Goal: Information Seeking & Learning: Learn about a topic

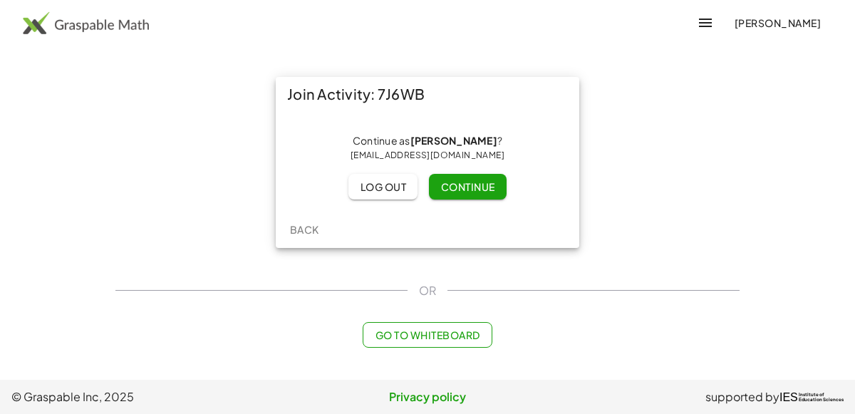
click at [448, 193] on button "Continue" at bounding box center [467, 187] width 77 height 26
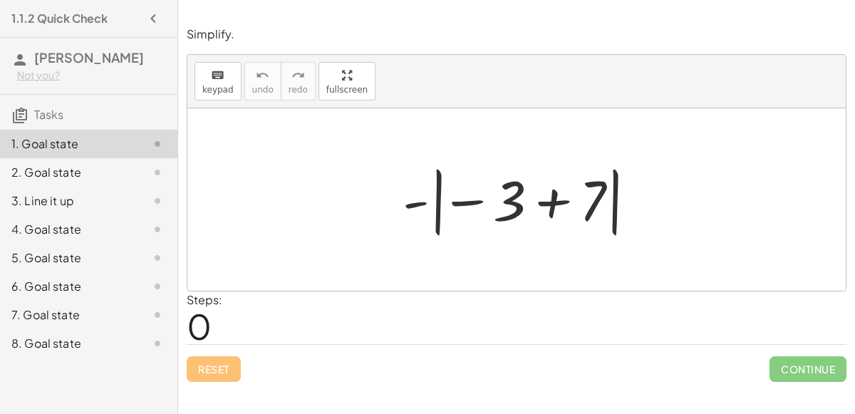
click at [556, 202] on div at bounding box center [523, 199] width 254 height 79
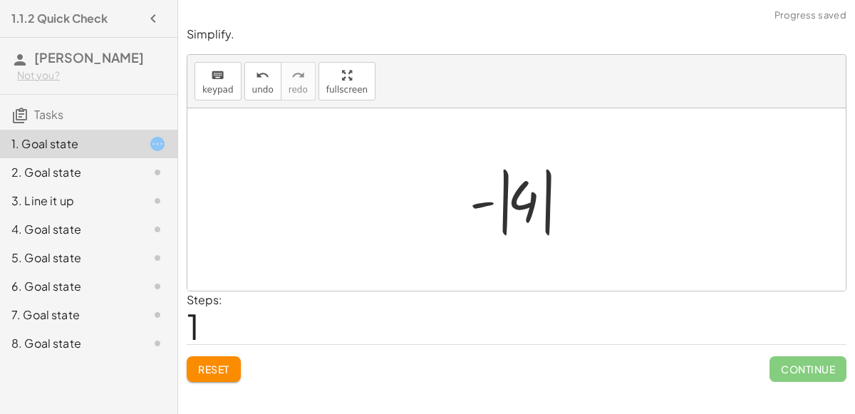
click at [556, 204] on div at bounding box center [522, 199] width 120 height 79
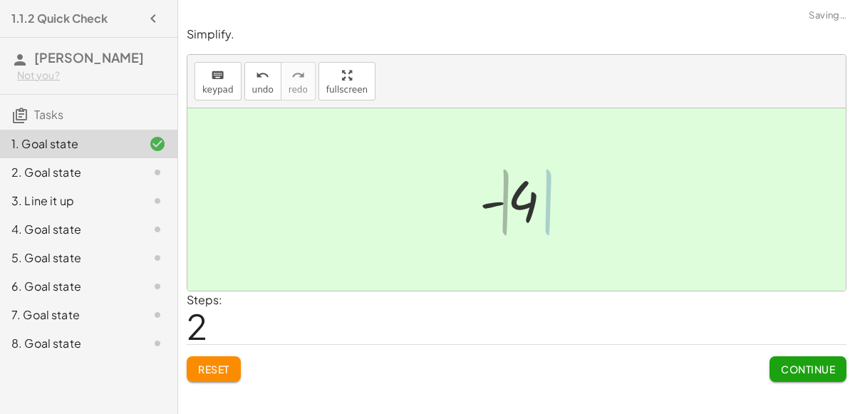
click at [507, 209] on div at bounding box center [522, 200] width 97 height 71
click at [822, 376] on button "Continue" at bounding box center [808, 369] width 77 height 26
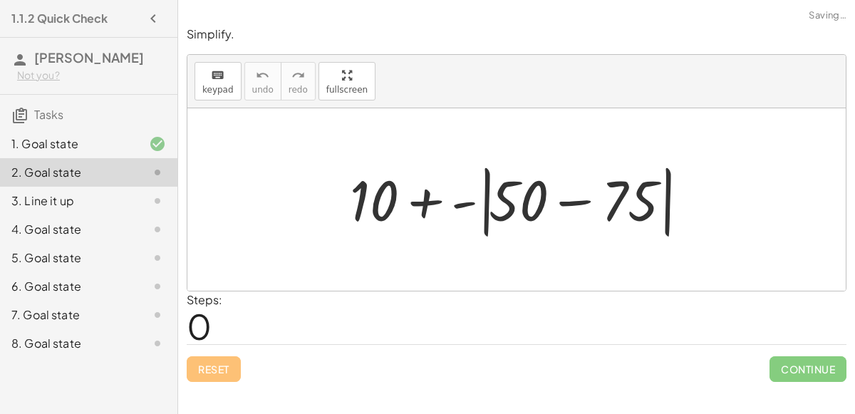
click at [547, 204] on div at bounding box center [522, 200] width 359 height 82
click at [565, 202] on div at bounding box center [522, 200] width 359 height 82
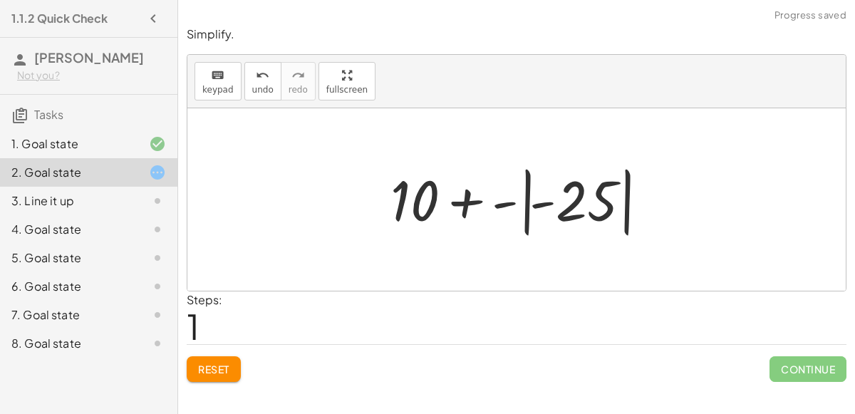
click at [522, 206] on div at bounding box center [522, 199] width 278 height 79
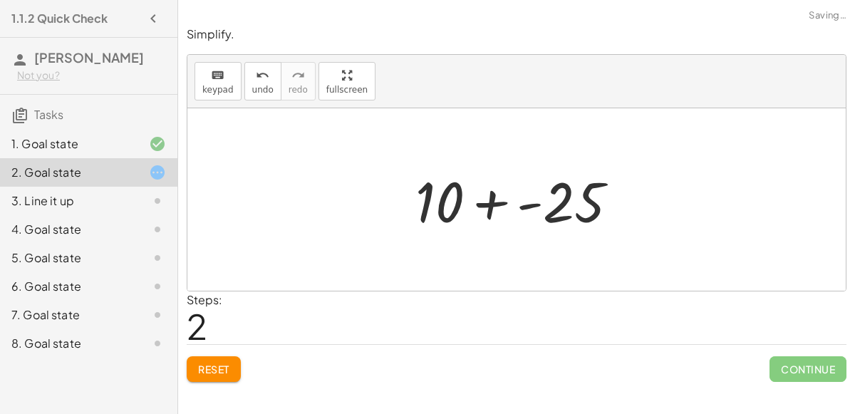
click at [486, 202] on div at bounding box center [522, 199] width 229 height 73
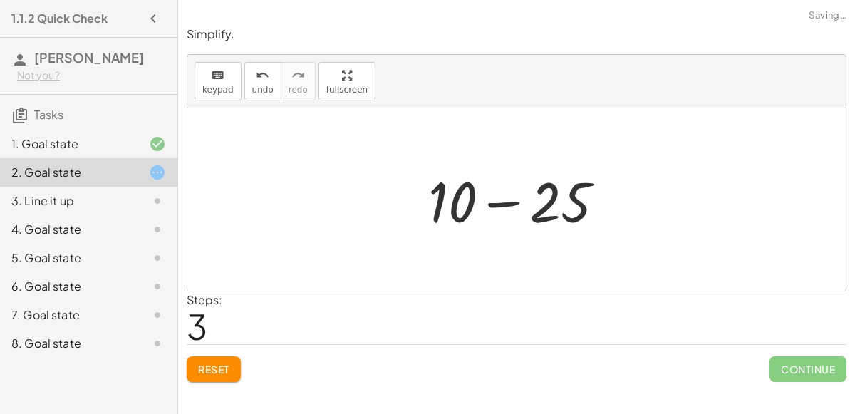
click at [507, 197] on div at bounding box center [522, 199] width 202 height 73
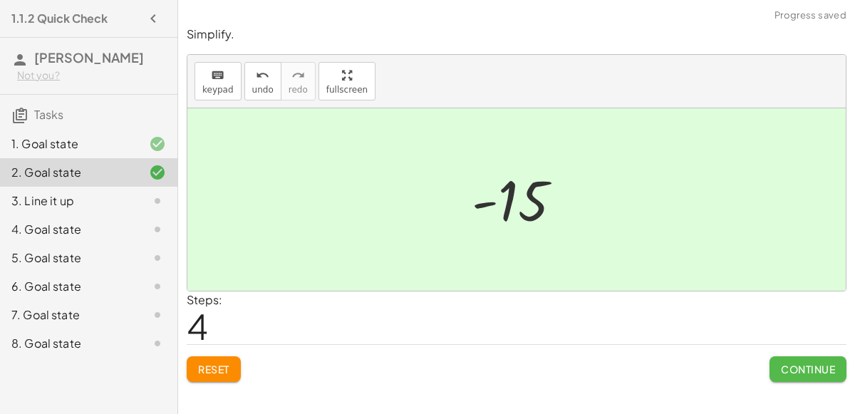
click at [826, 373] on span "Continue" at bounding box center [808, 369] width 54 height 13
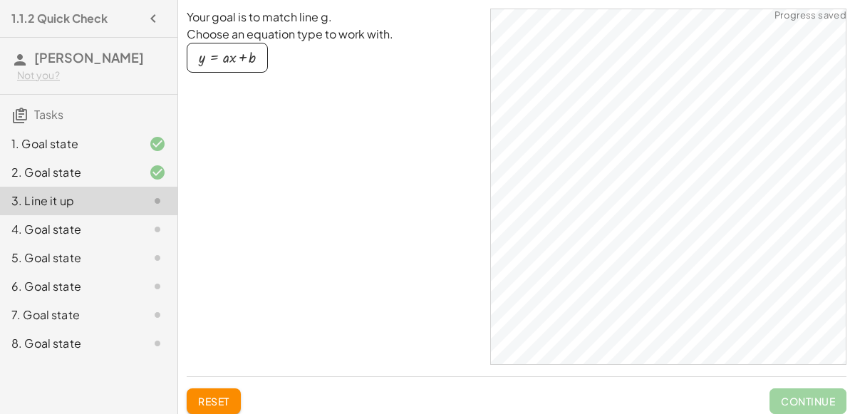
drag, startPoint x: 209, startPoint y: 51, endPoint x: 265, endPoint y: 126, distance: 93.6
click at [265, 126] on div "Your goal is to match line g. Choose an equation type to work with. y = + · a ·…" at bounding box center [333, 187] width 292 height 356
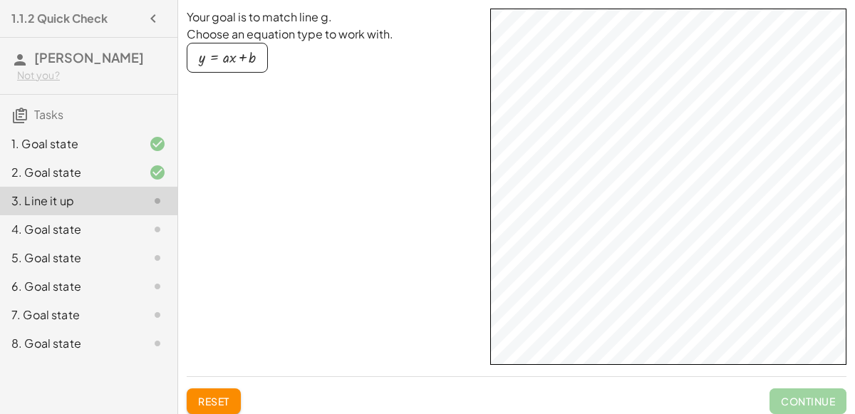
click at [205, 57] on div "button" at bounding box center [227, 58] width 57 height 16
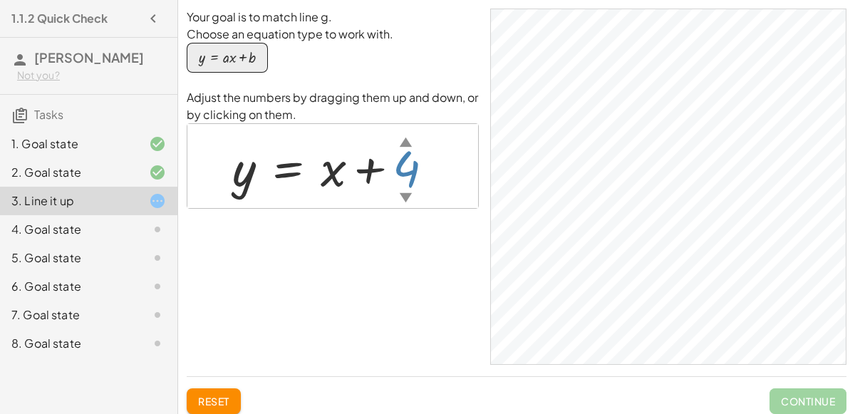
click at [400, 137] on div "▲" at bounding box center [406, 142] width 12 height 18
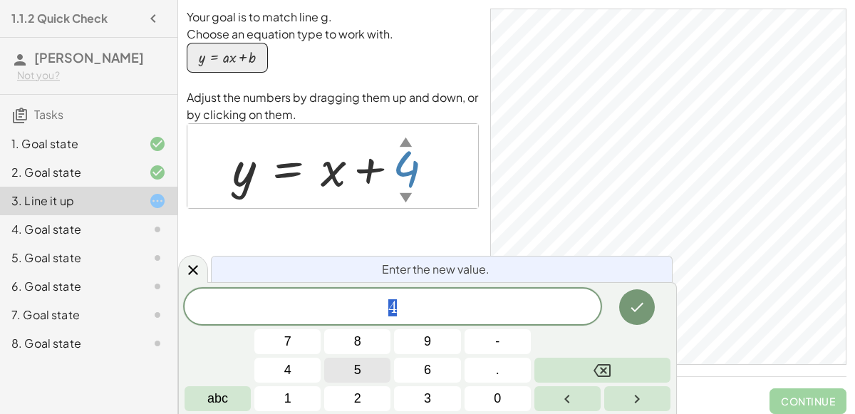
click at [368, 377] on button "5" at bounding box center [357, 370] width 66 height 25
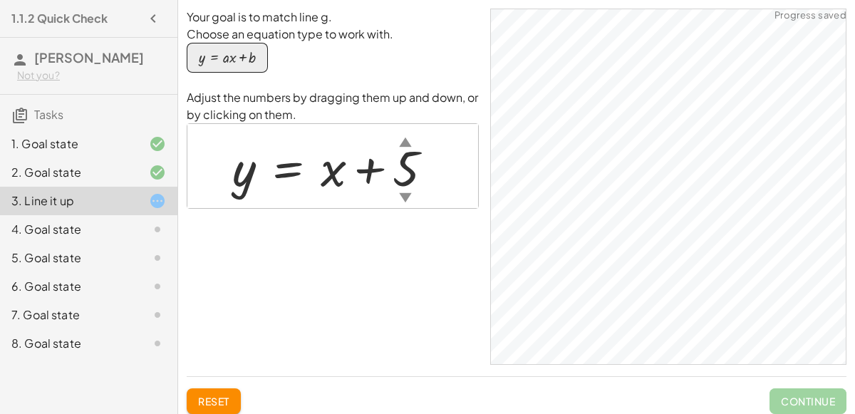
click at [407, 195] on div "▼" at bounding box center [405, 197] width 12 height 18
click at [402, 184] on div at bounding box center [333, 166] width 217 height 65
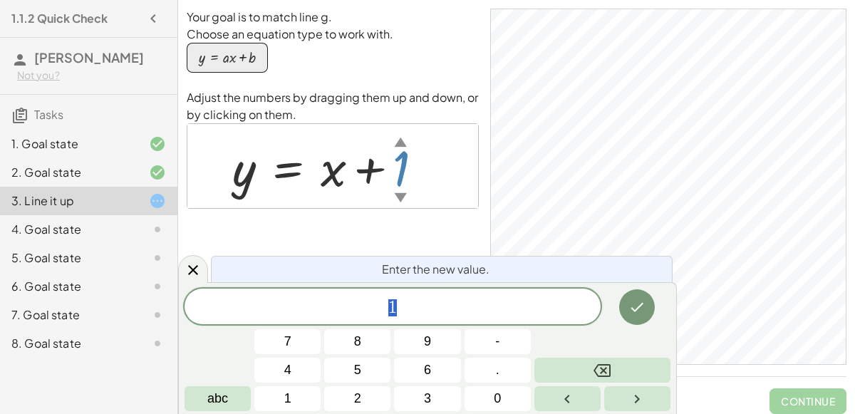
click at [409, 147] on div at bounding box center [333, 166] width 217 height 65
drag, startPoint x: 397, startPoint y: 138, endPoint x: 402, endPoint y: 99, distance: 38.8
click at [402, 99] on div "Adjust the numbers by dragging them up and down, or by clicking on them. y = + …" at bounding box center [333, 149] width 292 height 120
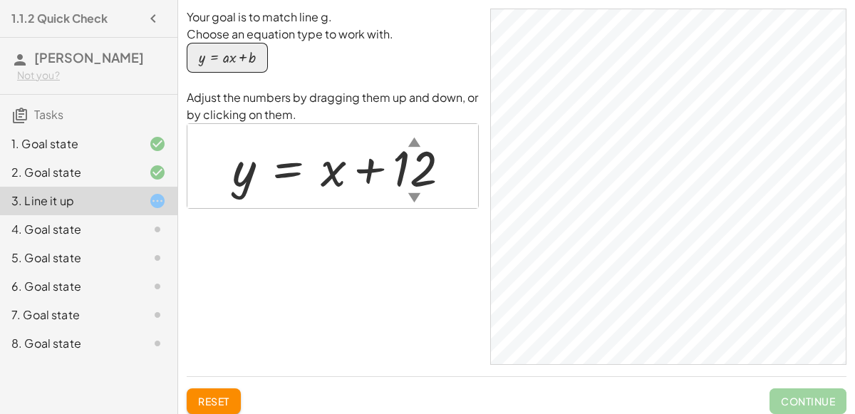
click at [419, 179] on div at bounding box center [347, 166] width 244 height 65
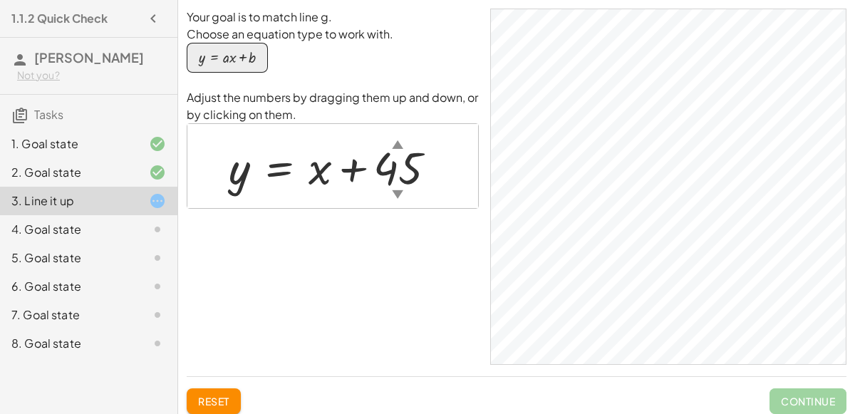
click at [398, 162] on div at bounding box center [338, 166] width 233 height 59
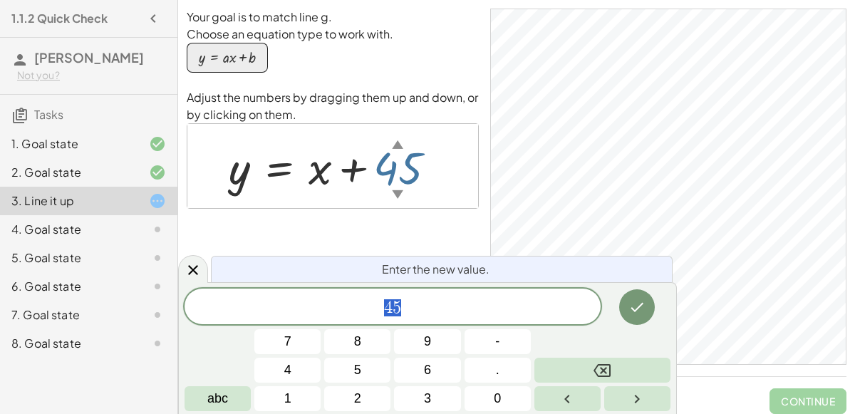
click at [398, 162] on div at bounding box center [338, 166] width 233 height 59
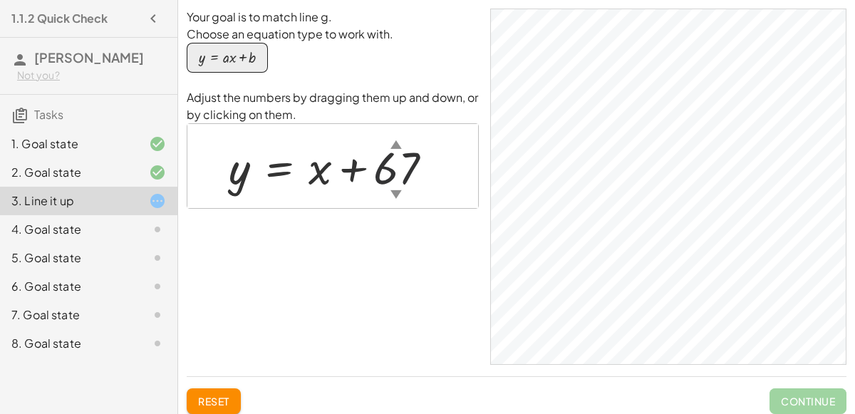
drag, startPoint x: 409, startPoint y: 167, endPoint x: 455, endPoint y: 241, distance: 86.4
click at [455, 241] on div "Your goal is to match line g. Choose an equation type to work with. y = + · a ·…" at bounding box center [333, 187] width 292 height 356
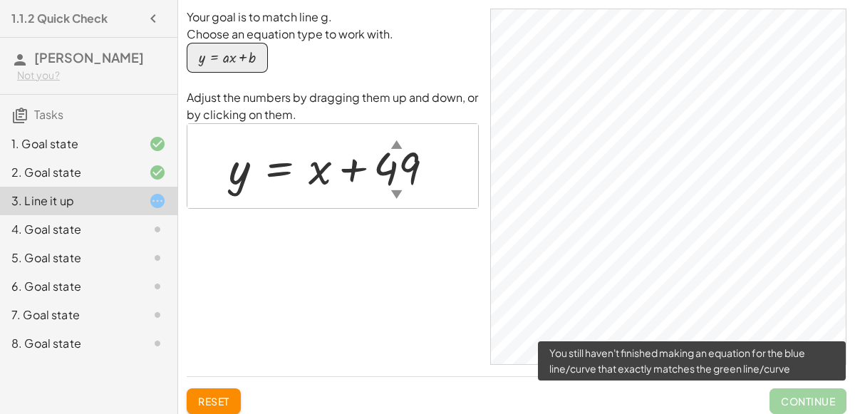
click at [797, 412] on span "Continue" at bounding box center [808, 401] width 77 height 26
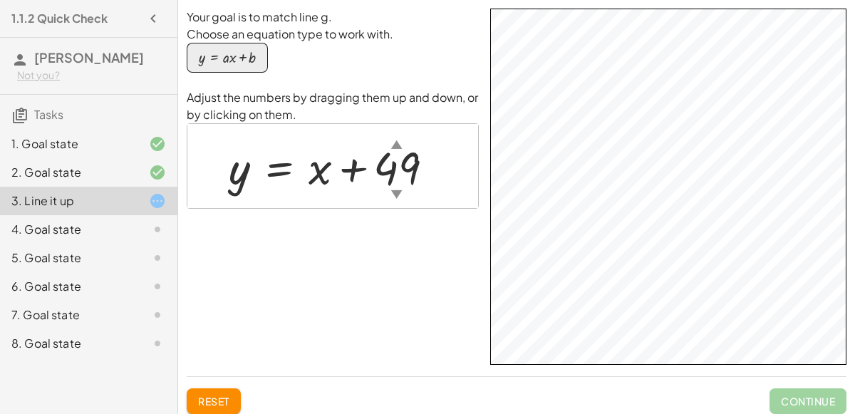
click at [316, 175] on div at bounding box center [337, 166] width 231 height 59
drag, startPoint x: 398, startPoint y: 190, endPoint x: 457, endPoint y: 325, distance: 147.1
click at [457, 325] on div "Your goal is to match line g. Choose an equation type to work with. y = + · a ·…" at bounding box center [333, 187] width 292 height 356
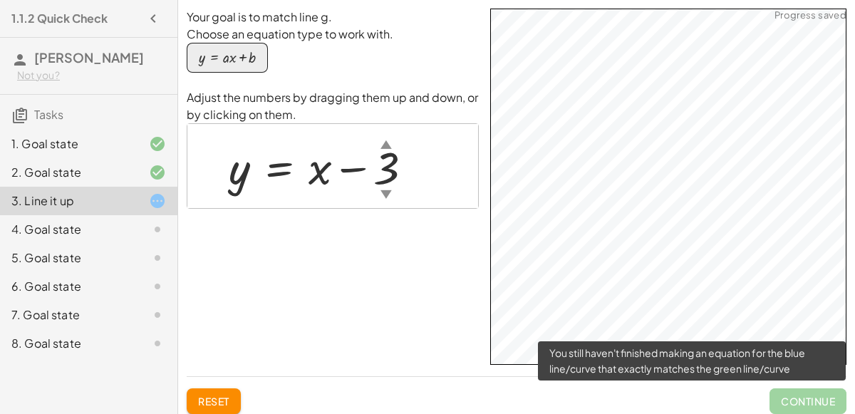
click at [800, 395] on span "Continue" at bounding box center [808, 401] width 77 height 26
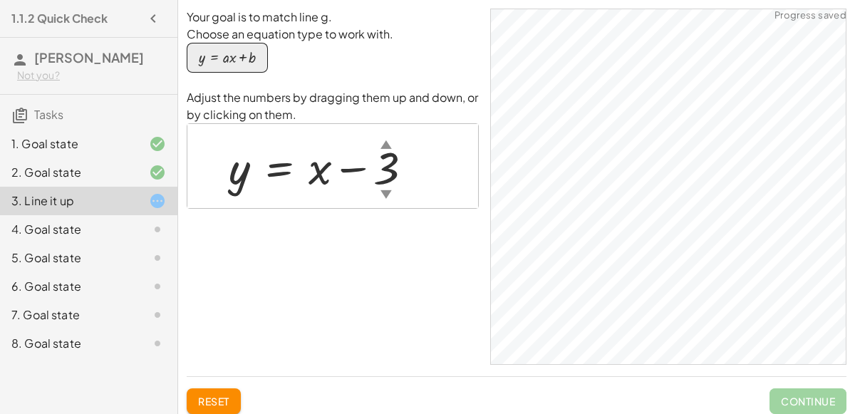
click at [382, 140] on div "▲" at bounding box center [386, 144] width 11 height 16
click at [383, 163] on div at bounding box center [326, 166] width 209 height 59
drag, startPoint x: 383, startPoint y: 177, endPoint x: 383, endPoint y: 190, distance: 12.1
click at [279, 168] on div "y = + x − 6 ▲ ▼" at bounding box center [279, 168] width 0 height 0
drag, startPoint x: 393, startPoint y: 167, endPoint x: 388, endPoint y: 131, distance: 36.1
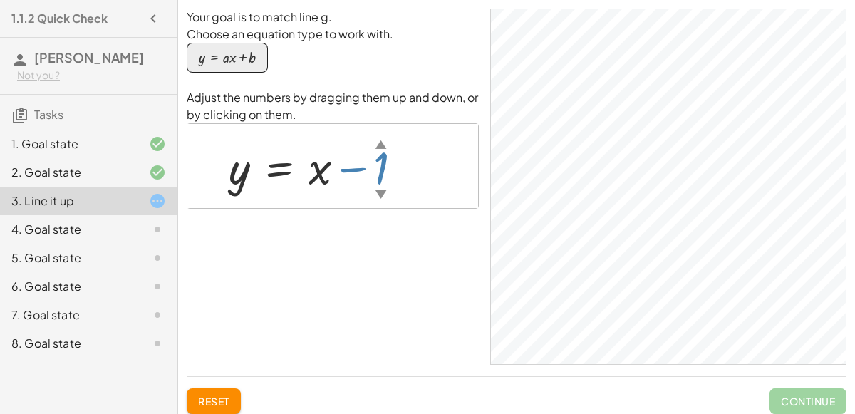
click at [388, 131] on div "y = + x − 1 ▲ ▼" at bounding box center [332, 166] width 291 height 84
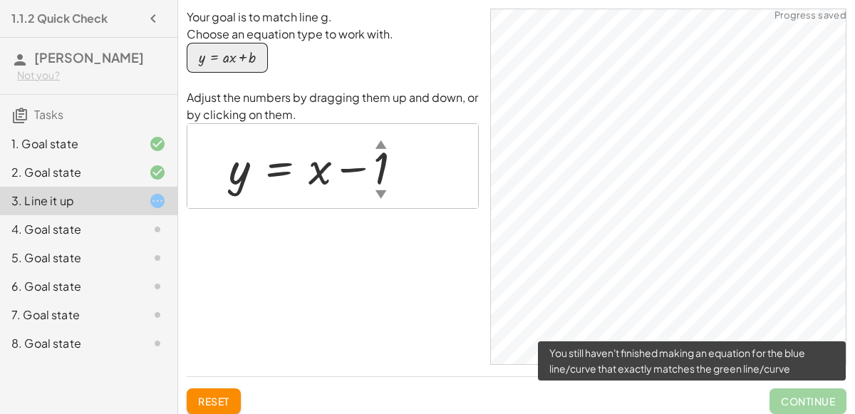
click at [818, 408] on span "Continue" at bounding box center [808, 401] width 77 height 26
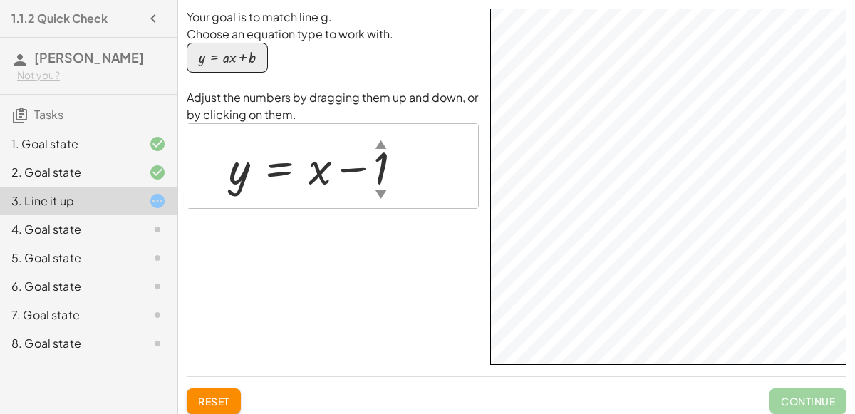
click at [133, 272] on div "4. Goal state" at bounding box center [88, 286] width 177 height 29
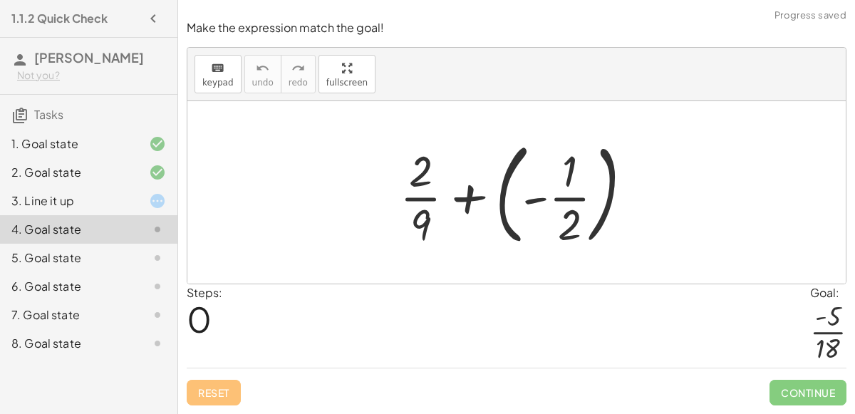
click at [546, 200] on div at bounding box center [522, 192] width 259 height 118
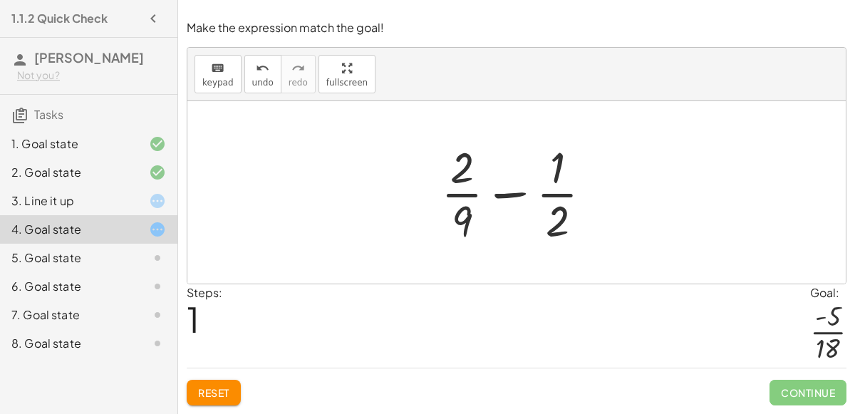
click at [38, 301] on div "5. Goal state" at bounding box center [88, 315] width 177 height 29
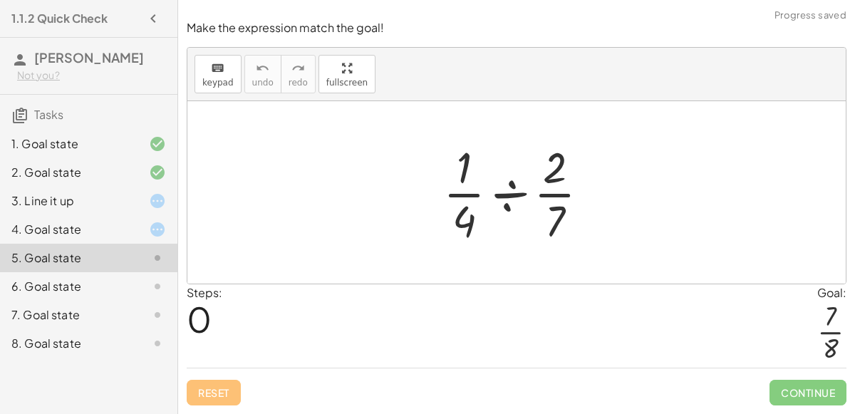
click at [36, 272] on div "4. Goal state" at bounding box center [88, 286] width 177 height 29
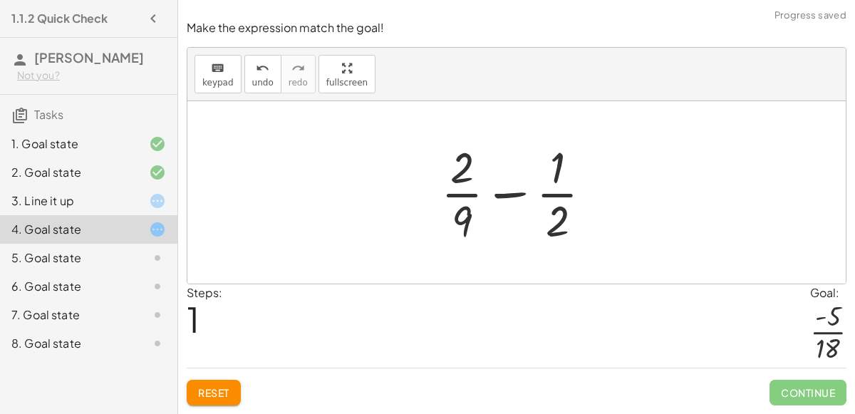
click at [512, 195] on div at bounding box center [522, 193] width 177 height 110
click at [465, 219] on div at bounding box center [522, 193] width 177 height 110
drag, startPoint x: 440, startPoint y: 215, endPoint x: 403, endPoint y: 189, distance: 46.1
click at [403, 189] on div "+ · 2 · 9 + ( - · 1 · 2 ) · 9 + · 2 · 9 · 1 · 2 −" at bounding box center [516, 192] width 658 height 182
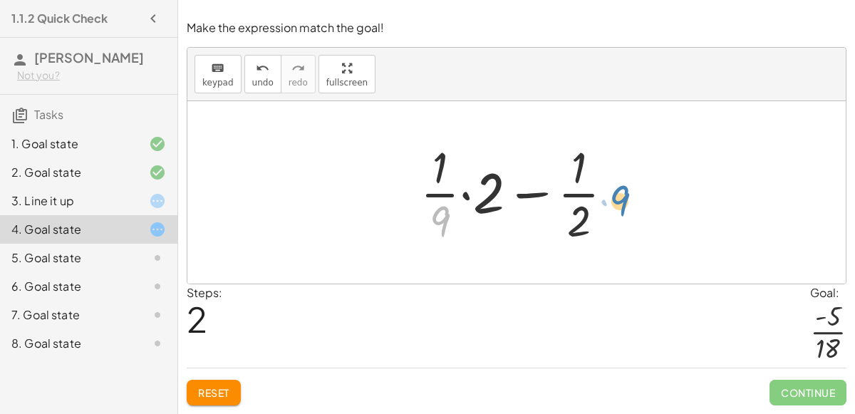
drag, startPoint x: 438, startPoint y: 220, endPoint x: 617, endPoint y: 200, distance: 180.8
click at [617, 200] on div at bounding box center [522, 193] width 219 height 110
click at [457, 212] on div at bounding box center [522, 193] width 219 height 110
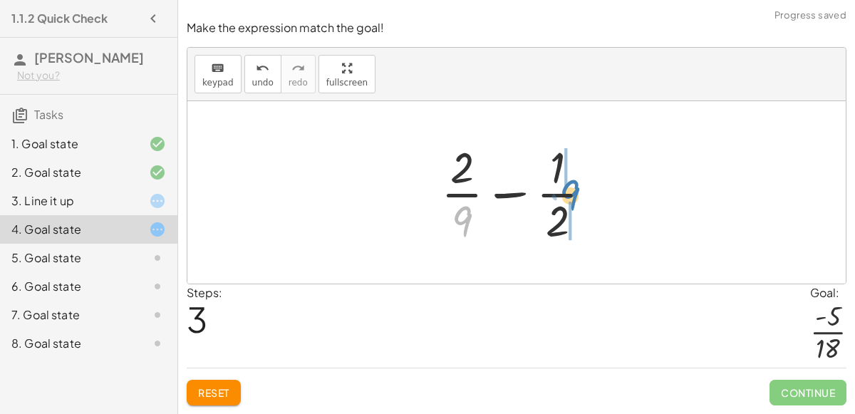
drag, startPoint x: 464, startPoint y: 224, endPoint x: 572, endPoint y: 197, distance: 110.8
click at [572, 197] on div at bounding box center [522, 193] width 177 height 110
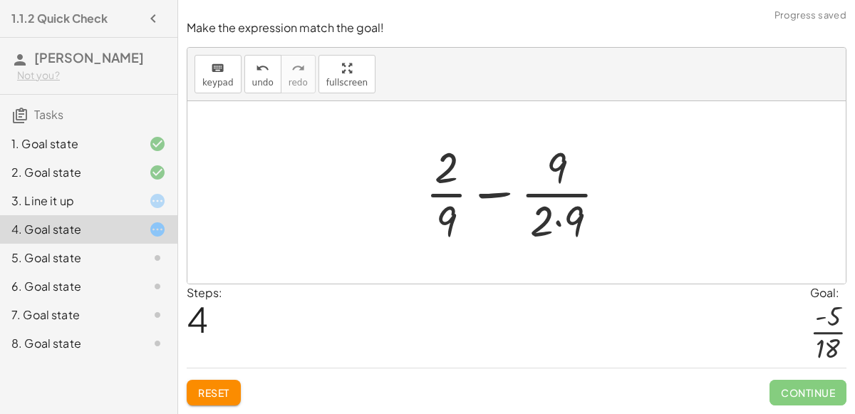
click at [553, 220] on div at bounding box center [521, 193] width 207 height 110
click at [563, 169] on div at bounding box center [521, 193] width 207 height 110
click at [500, 193] on div at bounding box center [521, 193] width 207 height 110
click at [550, 217] on div at bounding box center [521, 193] width 207 height 110
click at [559, 225] on div at bounding box center [521, 193] width 207 height 110
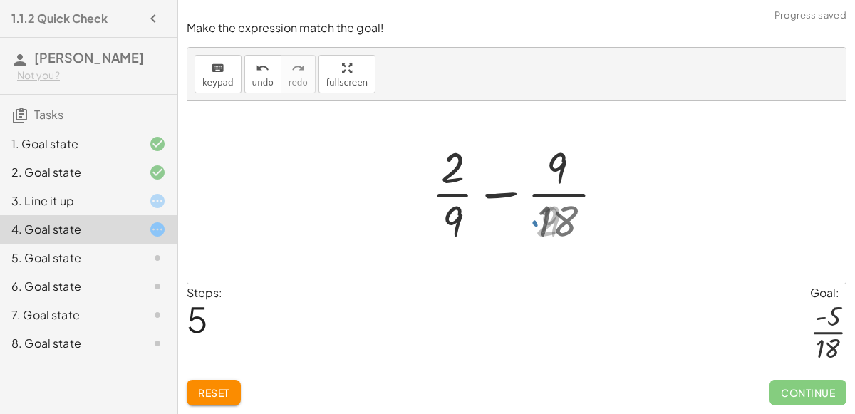
click at [558, 227] on div at bounding box center [522, 193] width 194 height 110
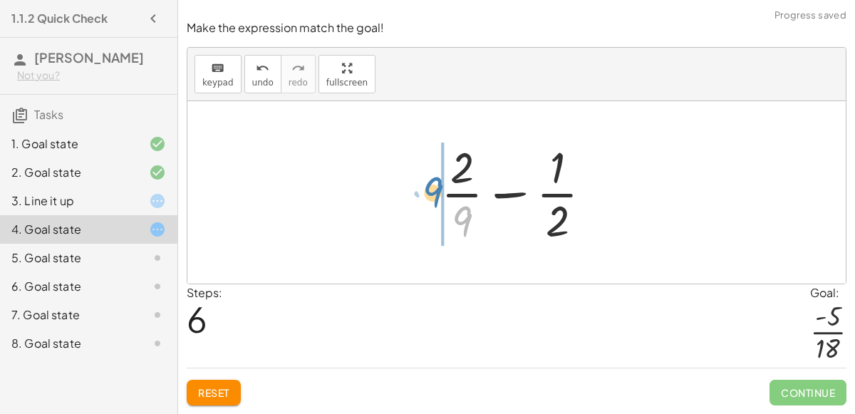
drag, startPoint x: 458, startPoint y: 222, endPoint x: 428, endPoint y: 192, distance: 41.3
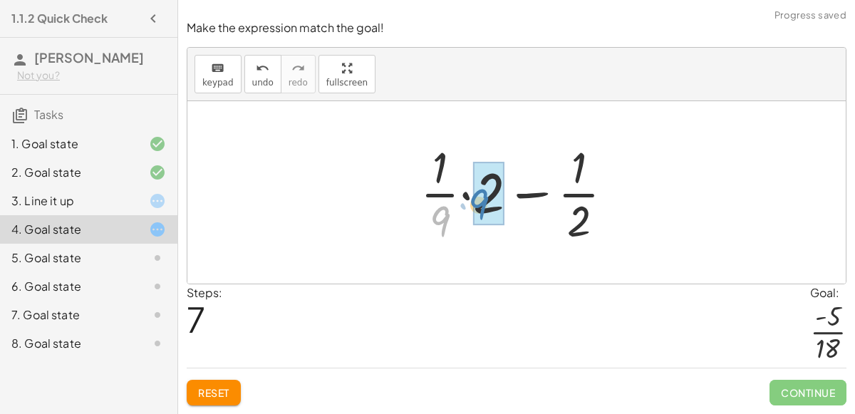
drag, startPoint x: 439, startPoint y: 214, endPoint x: 480, endPoint y: 197, distance: 44.1
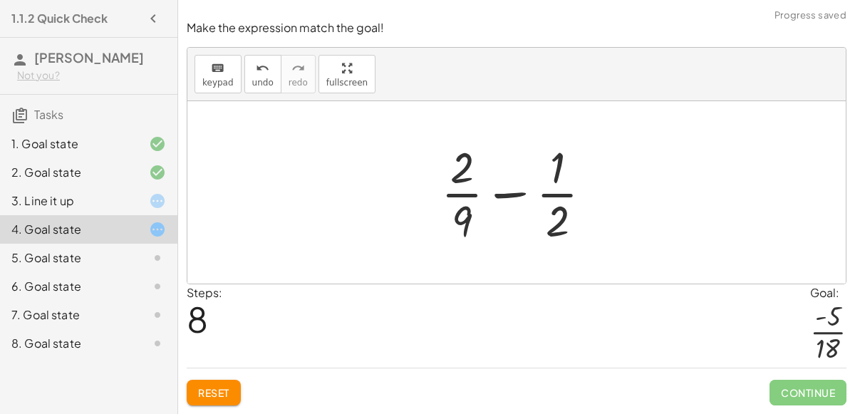
click at [480, 197] on div at bounding box center [522, 193] width 177 height 110
click at [517, 200] on div at bounding box center [522, 193] width 177 height 110
drag, startPoint x: 551, startPoint y: 231, endPoint x: 452, endPoint y: 172, distance: 115.4
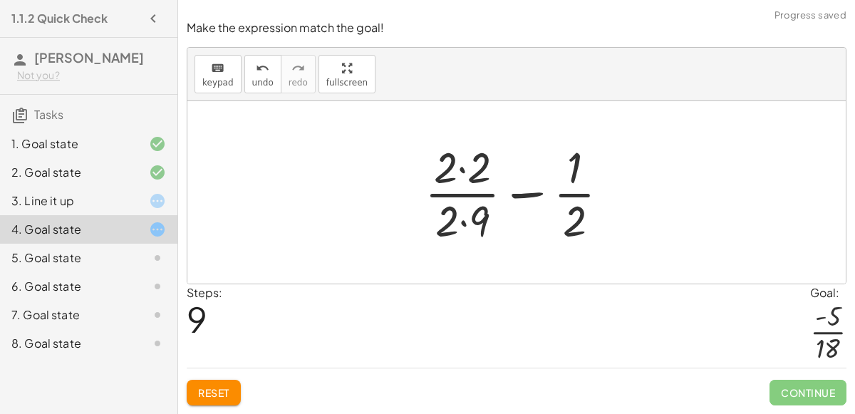
click at [447, 177] on div at bounding box center [523, 193] width 210 height 110
click at [465, 228] on div at bounding box center [523, 193] width 210 height 110
click at [461, 169] on div at bounding box center [523, 193] width 210 height 110
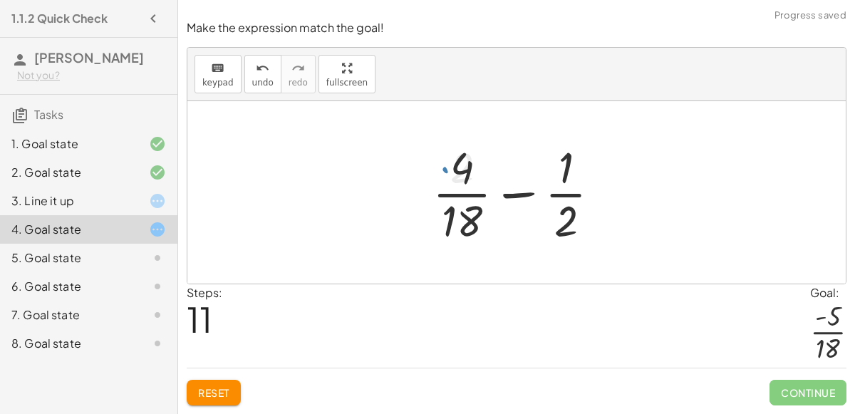
click at [515, 196] on div at bounding box center [522, 193] width 194 height 110
click at [579, 219] on div at bounding box center [522, 193] width 194 height 110
drag, startPoint x: 471, startPoint y: 170, endPoint x: 577, endPoint y: 168, distance: 105.5
click at [577, 168] on div at bounding box center [522, 193] width 194 height 110
drag, startPoint x: 465, startPoint y: 172, endPoint x: 569, endPoint y: 170, distance: 103.4
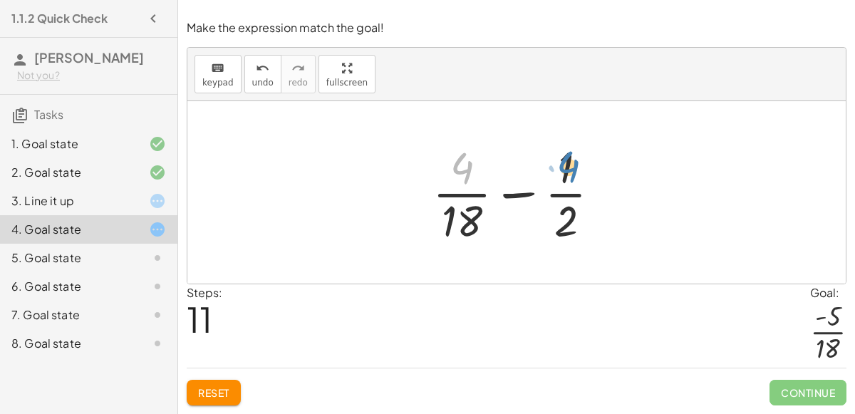
click at [569, 170] on div at bounding box center [522, 193] width 194 height 110
drag, startPoint x: 460, startPoint y: 173, endPoint x: 577, endPoint y: 229, distance: 129.7
click at [577, 229] on div at bounding box center [522, 193] width 194 height 110
click at [504, 190] on div at bounding box center [522, 193] width 194 height 110
click at [207, 400] on button "Reset" at bounding box center [214, 393] width 54 height 26
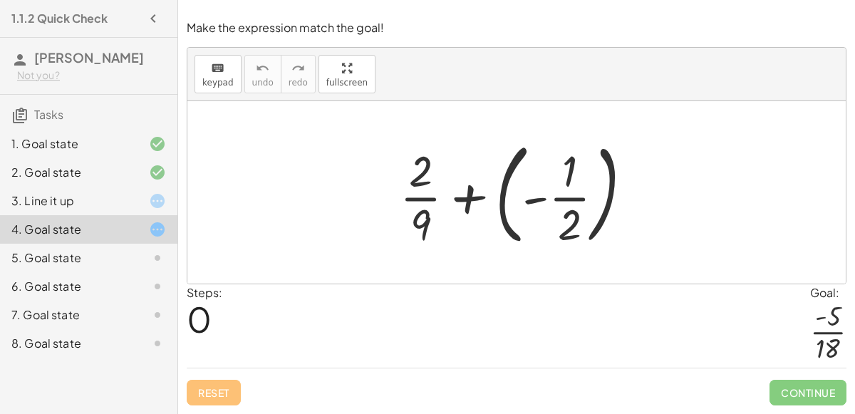
click at [476, 200] on div at bounding box center [522, 192] width 259 height 118
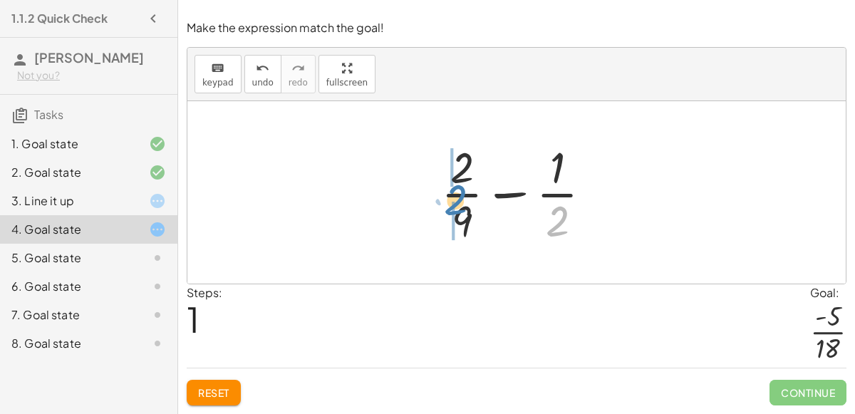
drag, startPoint x: 564, startPoint y: 231, endPoint x: 462, endPoint y: 210, distance: 103.3
click at [462, 210] on div at bounding box center [522, 193] width 177 height 110
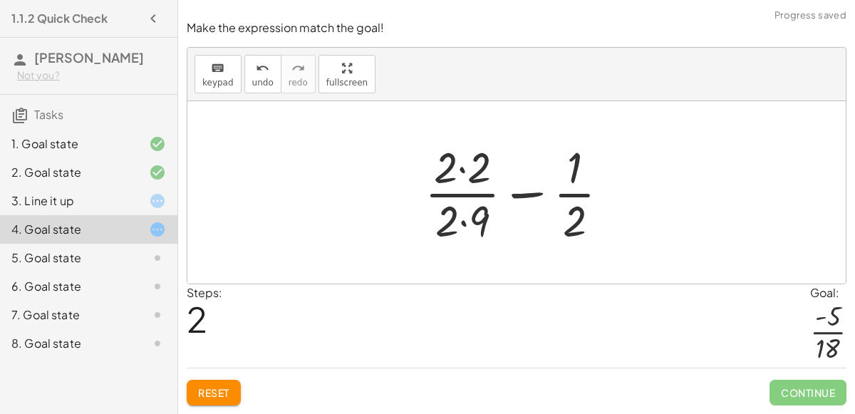
click at [580, 222] on div at bounding box center [523, 193] width 210 height 110
drag, startPoint x: 453, startPoint y: 229, endPoint x: 614, endPoint y: 195, distance: 165.3
click at [614, 195] on div at bounding box center [523, 193] width 210 height 110
drag, startPoint x: 569, startPoint y: 218, endPoint x: 455, endPoint y: 178, distance: 120.1
click at [455, 178] on div at bounding box center [523, 193] width 210 height 110
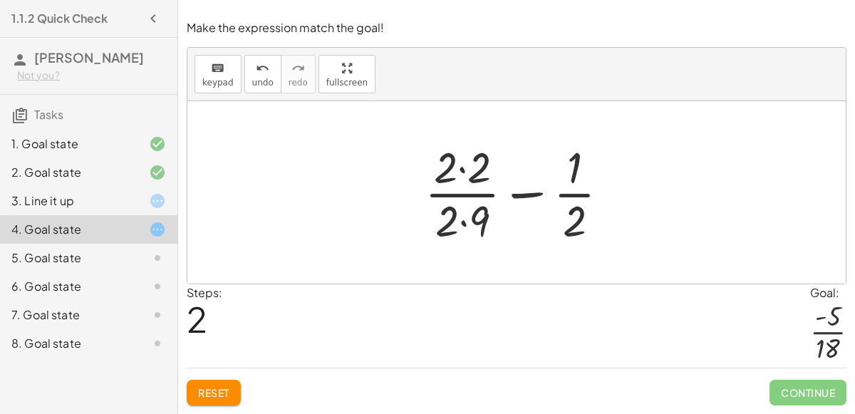
click at [463, 174] on div at bounding box center [523, 193] width 210 height 110
click at [469, 217] on div at bounding box center [521, 193] width 207 height 110
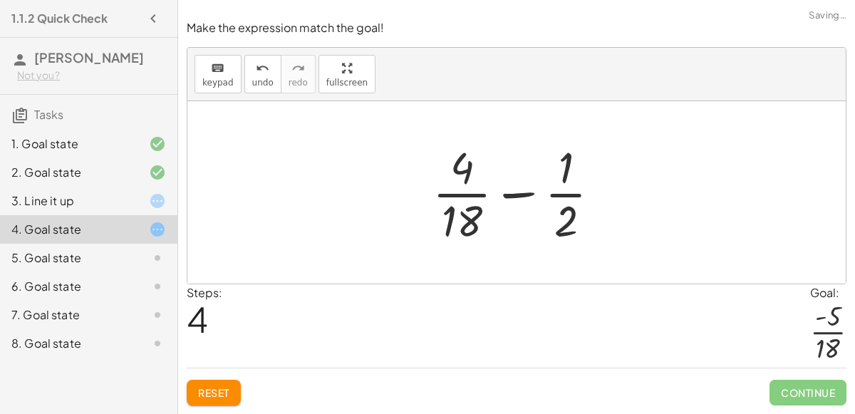
click at [577, 220] on div at bounding box center [522, 193] width 194 height 110
drag, startPoint x: 459, startPoint y: 221, endPoint x: 574, endPoint y: 198, distance: 117.0
click at [574, 198] on div at bounding box center [522, 193] width 194 height 110
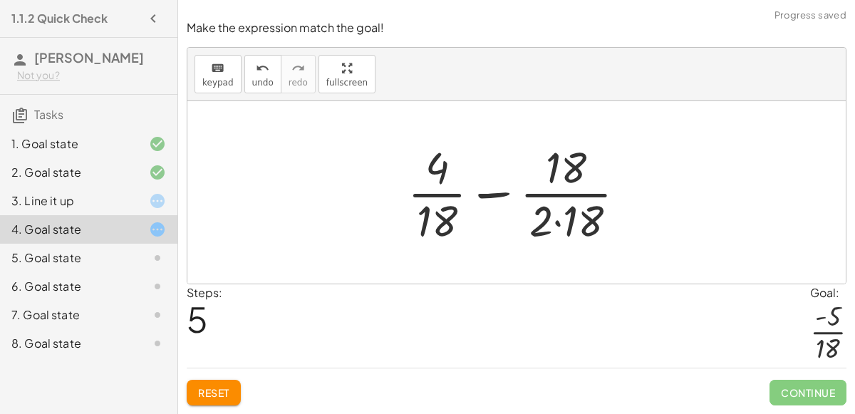
click at [579, 218] on div at bounding box center [522, 193] width 244 height 110
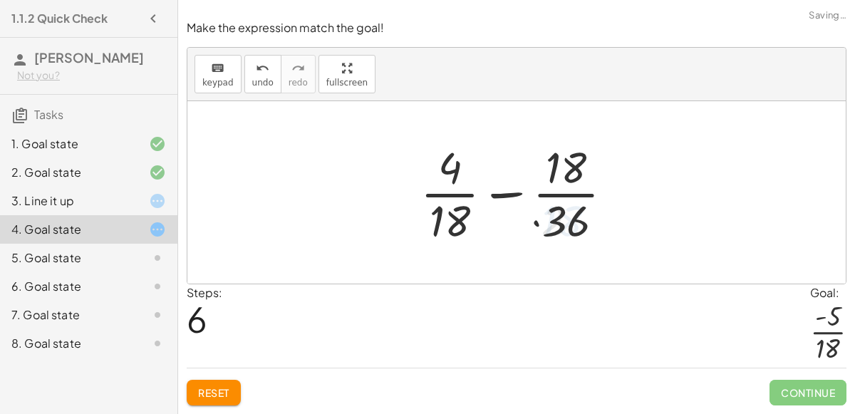
click at [577, 162] on div at bounding box center [522, 193] width 218 height 110
drag, startPoint x: 446, startPoint y: 234, endPoint x: 434, endPoint y: 186, distance: 49.3
click at [434, 186] on div at bounding box center [522, 193] width 218 height 110
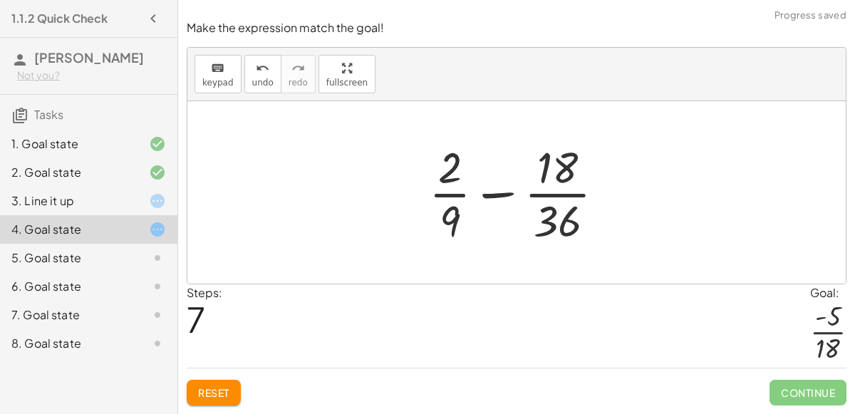
click at [453, 170] on div at bounding box center [522, 193] width 201 height 110
click at [448, 219] on div at bounding box center [522, 193] width 201 height 110
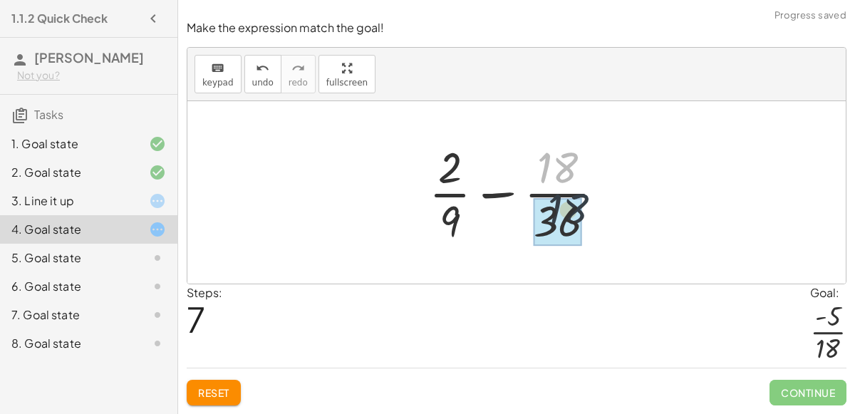
drag, startPoint x: 550, startPoint y: 178, endPoint x: 559, endPoint y: 224, distance: 47.1
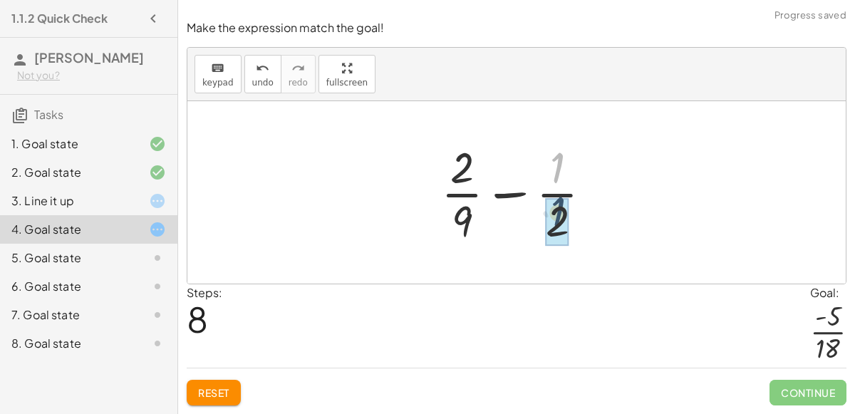
drag, startPoint x: 549, startPoint y: 165, endPoint x: 548, endPoint y: 210, distance: 44.9
click at [519, 203] on div at bounding box center [522, 193] width 177 height 110
click at [198, 394] on span "Reset" at bounding box center [213, 392] width 31 height 13
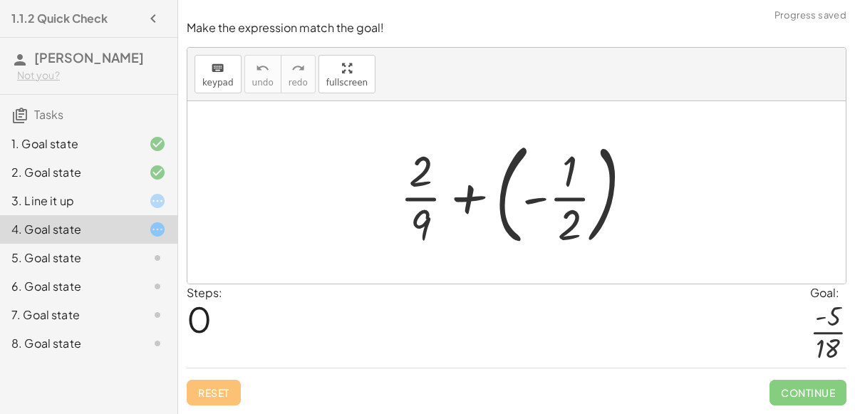
click at [543, 195] on div at bounding box center [522, 192] width 259 height 118
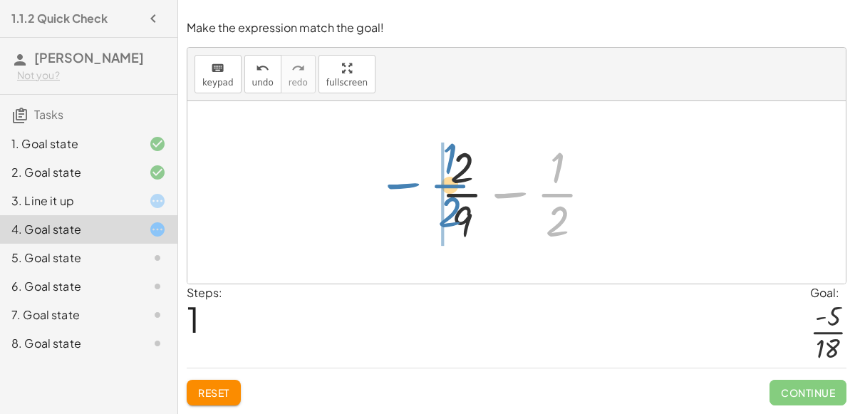
drag, startPoint x: 555, startPoint y: 209, endPoint x: 448, endPoint y: 200, distance: 107.2
click at [448, 200] on div at bounding box center [522, 193] width 177 height 110
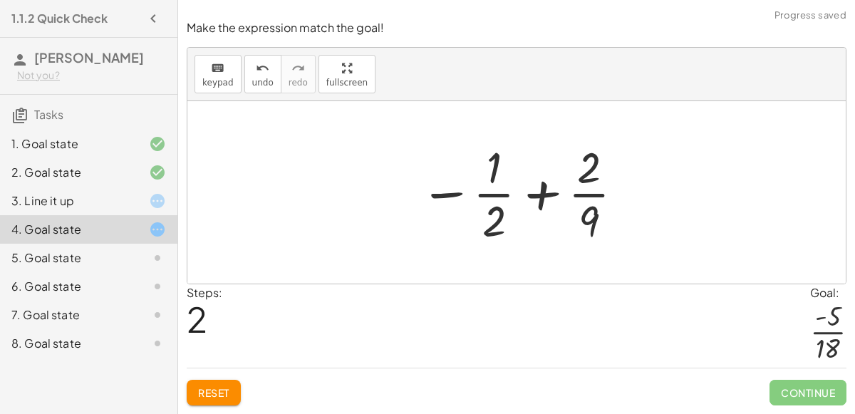
click at [533, 200] on div at bounding box center [523, 193] width 220 height 110
drag, startPoint x: 494, startPoint y: 220, endPoint x: 498, endPoint y: 160, distance: 60.7
click at [498, 160] on div at bounding box center [523, 193] width 220 height 110
drag, startPoint x: 596, startPoint y: 217, endPoint x: 482, endPoint y: 161, distance: 127.2
click at [482, 161] on div at bounding box center [523, 193] width 220 height 110
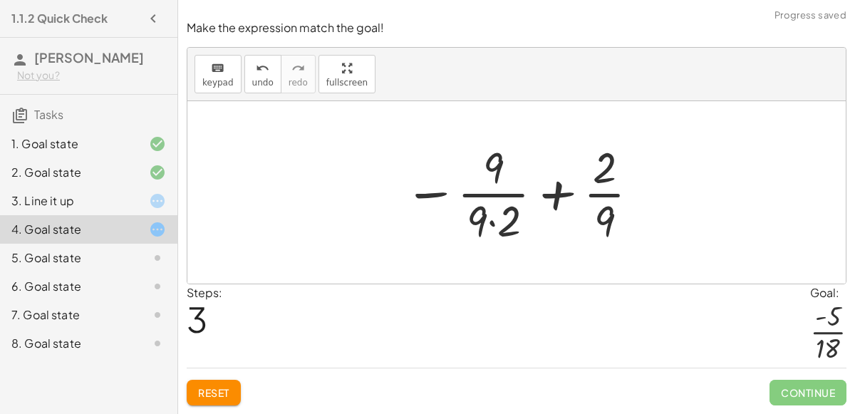
click at [491, 221] on div at bounding box center [522, 193] width 251 height 110
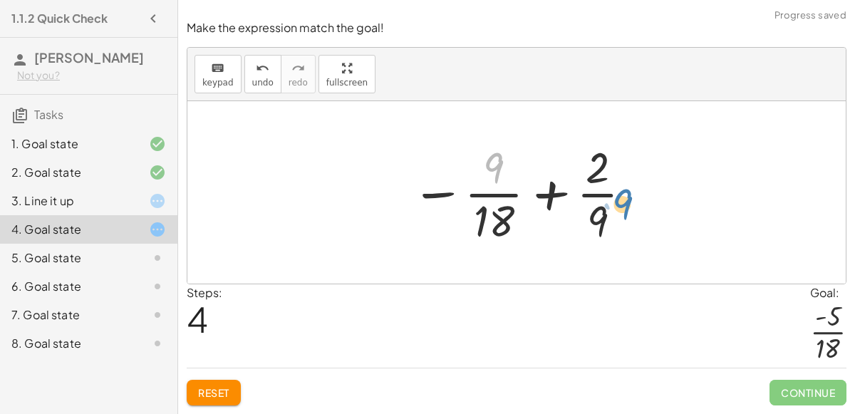
drag, startPoint x: 493, startPoint y: 165, endPoint x: 604, endPoint y: 200, distance: 116.7
click at [604, 200] on div at bounding box center [522, 193] width 237 height 110
click at [507, 207] on div at bounding box center [522, 193] width 237 height 110
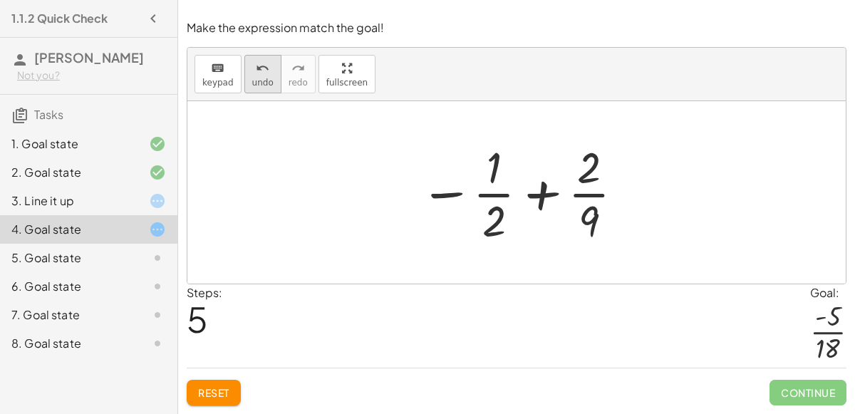
click at [257, 67] on icon "undo" at bounding box center [263, 68] width 14 height 17
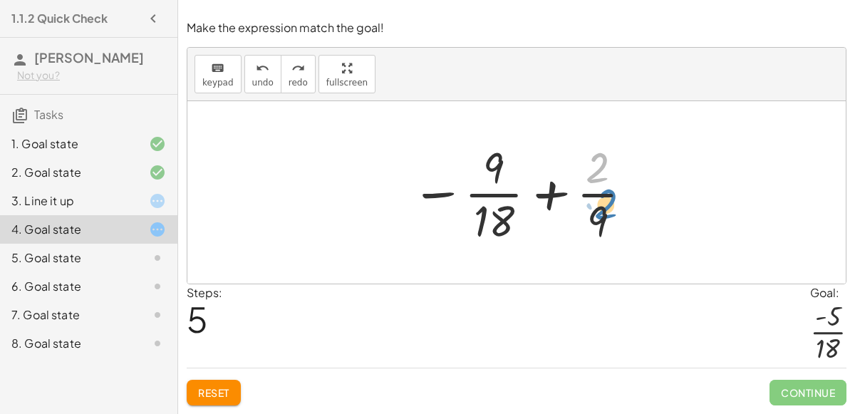
drag, startPoint x: 589, startPoint y: 174, endPoint x: 599, endPoint y: 208, distance: 35.6
click at [599, 208] on div at bounding box center [522, 193] width 237 height 110
drag, startPoint x: 498, startPoint y: 177, endPoint x: 594, endPoint y: 231, distance: 110.4
click at [594, 231] on div at bounding box center [522, 193] width 237 height 110
click at [215, 387] on span "Reset" at bounding box center [213, 392] width 31 height 13
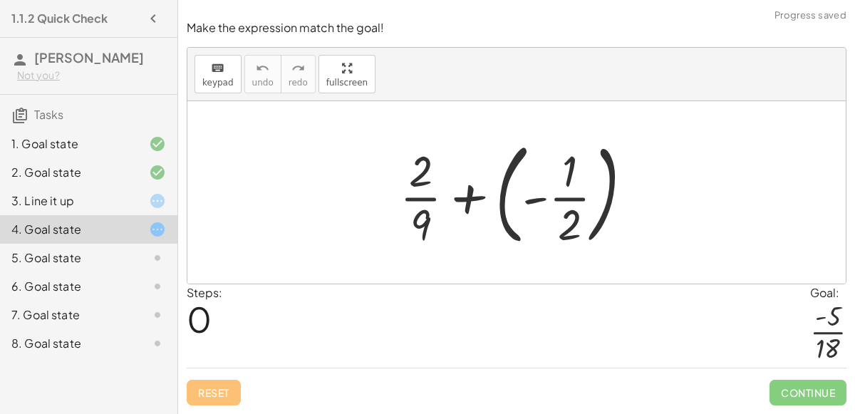
click at [532, 204] on div at bounding box center [522, 192] width 259 height 118
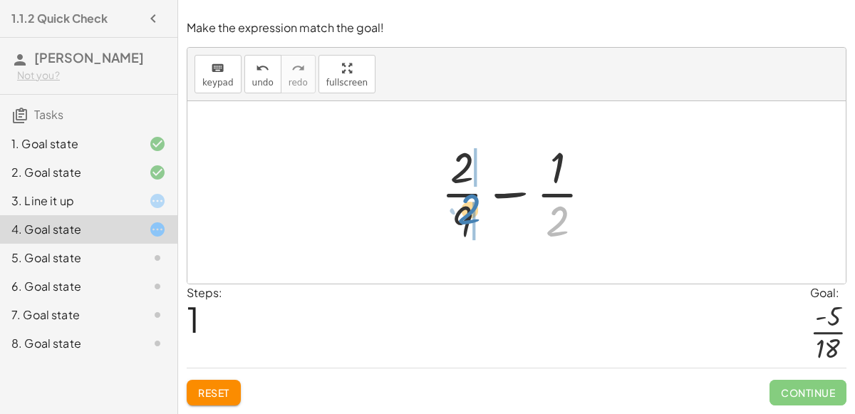
drag, startPoint x: 547, startPoint y: 214, endPoint x: 460, endPoint y: 202, distance: 87.1
click at [460, 202] on div at bounding box center [522, 193] width 177 height 110
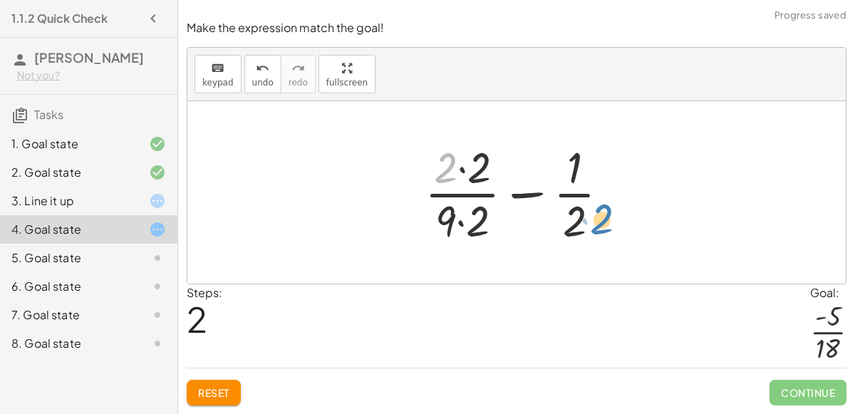
drag, startPoint x: 446, startPoint y: 165, endPoint x: 601, endPoint y: 215, distance: 163.4
click at [601, 215] on div at bounding box center [523, 193] width 210 height 110
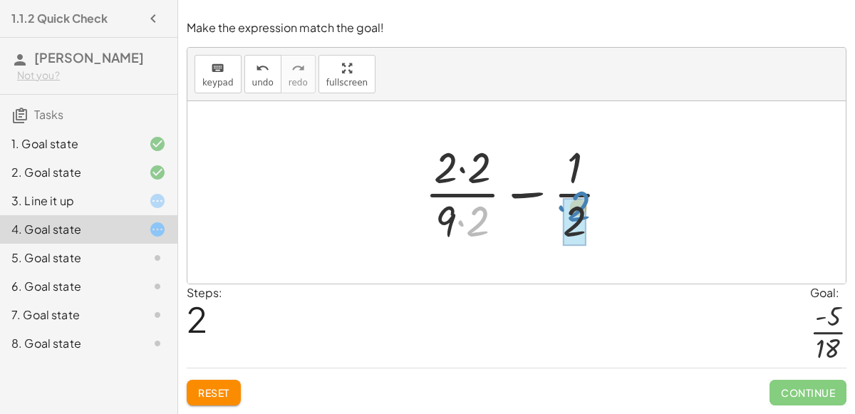
drag, startPoint x: 474, startPoint y: 220, endPoint x: 574, endPoint y: 206, distance: 101.5
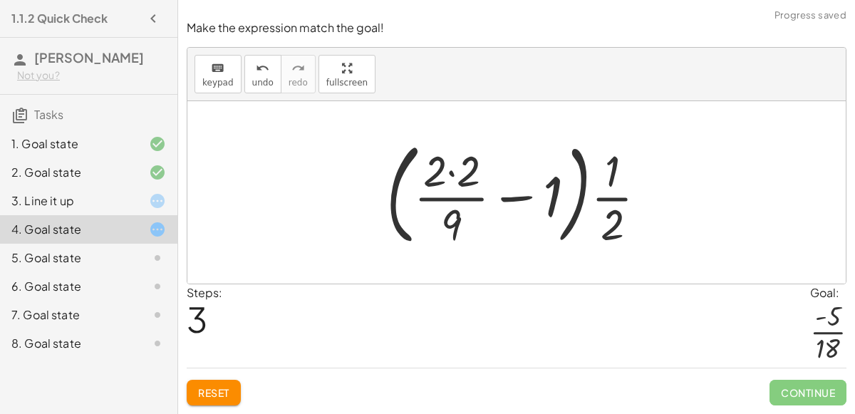
click at [458, 181] on div at bounding box center [522, 192] width 286 height 118
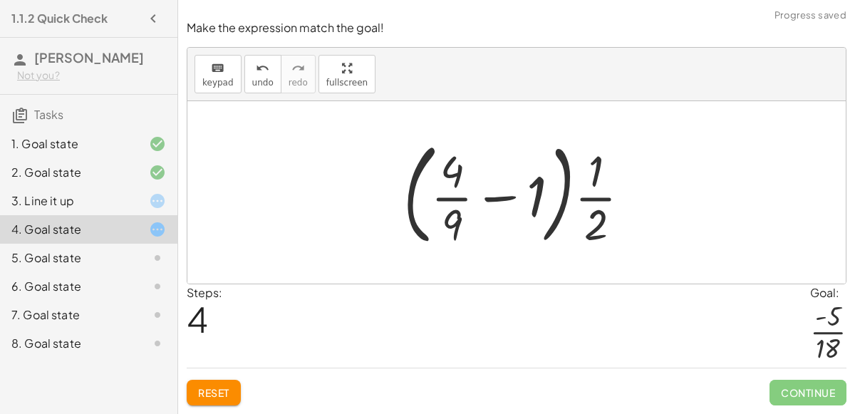
click at [496, 196] on div at bounding box center [522, 192] width 252 height 118
click at [593, 190] on div at bounding box center [522, 192] width 252 height 118
click at [584, 211] on div at bounding box center [522, 192] width 252 height 118
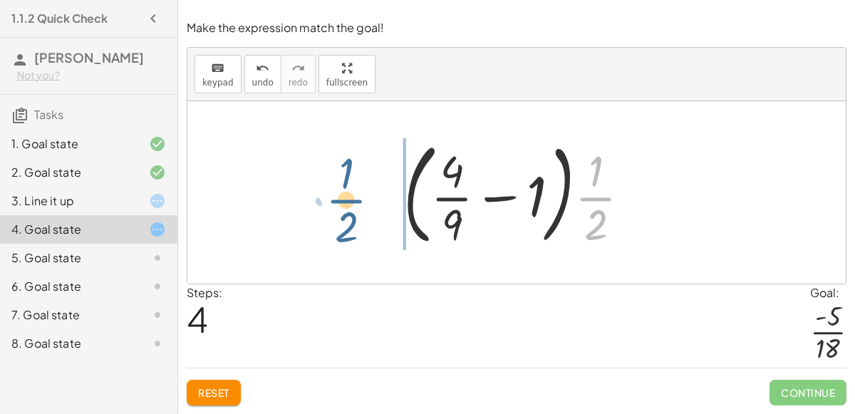
drag, startPoint x: 593, startPoint y: 190, endPoint x: 335, endPoint y: 211, distance: 258.8
click at [335, 211] on div "+ · 2 · 9 + ( - · 1 · 2 ) + · 2 · 9 − · 1 · 2 + · 2 · 2 · 9 · 2 − · 1 · 2 · ( +…" at bounding box center [516, 192] width 658 height 182
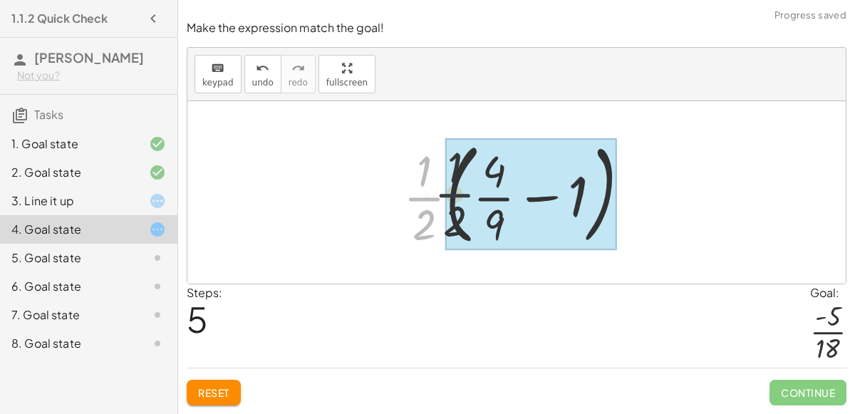
drag, startPoint x: 413, startPoint y: 194, endPoint x: 467, endPoint y: 193, distance: 54.2
click at [467, 193] on div at bounding box center [522, 192] width 252 height 118
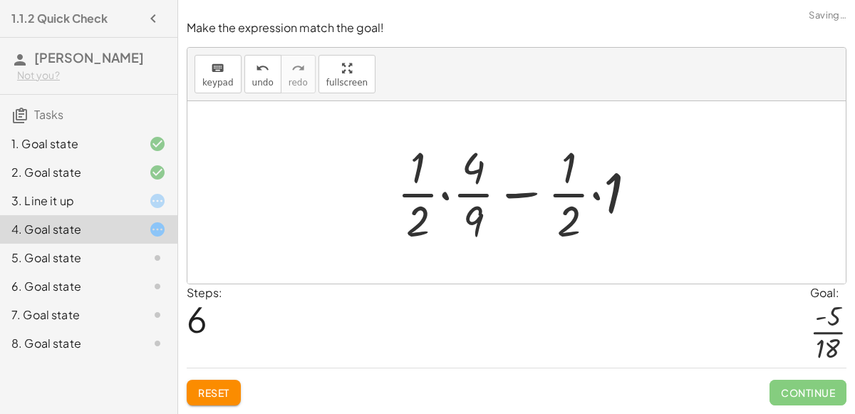
click at [438, 193] on div at bounding box center [522, 193] width 265 height 110
click at [465, 214] on div at bounding box center [522, 193] width 265 height 110
drag, startPoint x: 419, startPoint y: 223, endPoint x: 584, endPoint y: 224, distance: 164.6
click at [584, 224] on div at bounding box center [522, 193] width 265 height 110
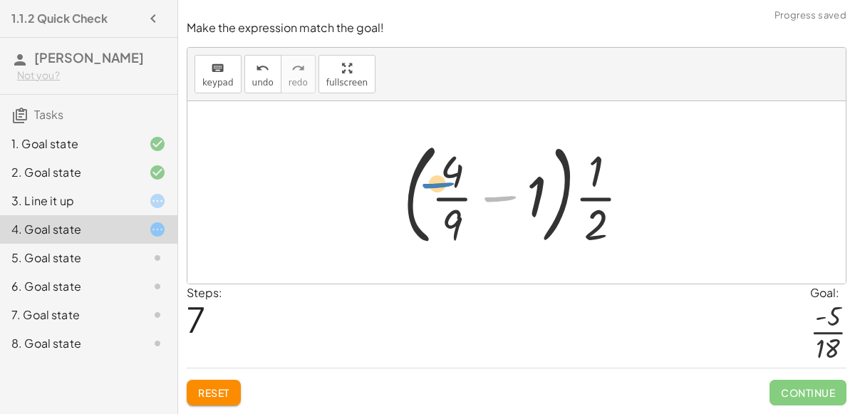
drag, startPoint x: 510, startPoint y: 196, endPoint x: 455, endPoint y: 190, distance: 55.9
click at [455, 190] on div at bounding box center [522, 192] width 252 height 118
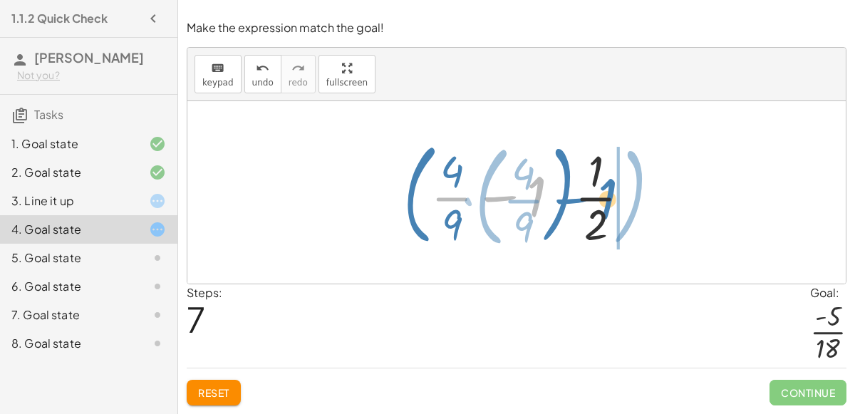
drag, startPoint x: 534, startPoint y: 196, endPoint x: 606, endPoint y: 198, distance: 72.0
click at [606, 198] on div at bounding box center [522, 192] width 252 height 118
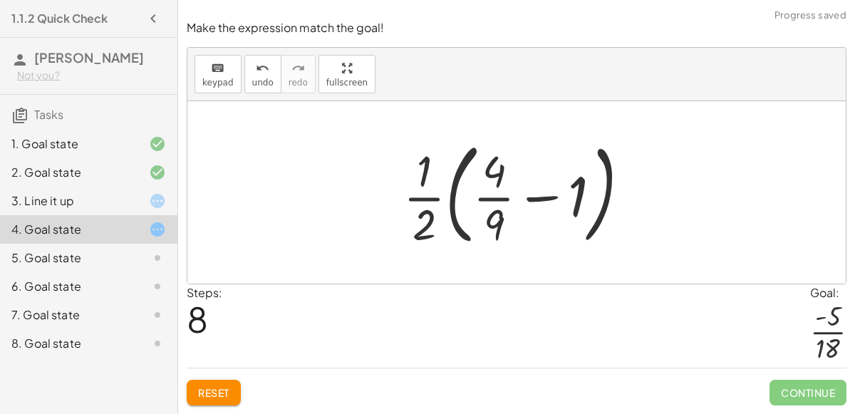
click at [481, 202] on div at bounding box center [522, 192] width 252 height 118
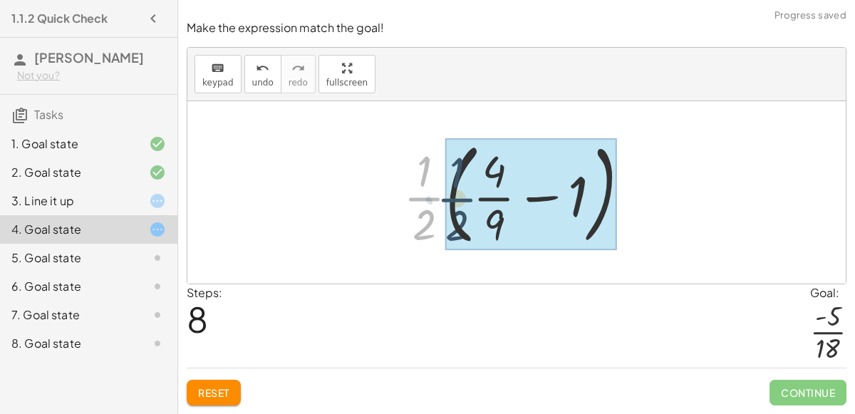
drag, startPoint x: 431, startPoint y: 205, endPoint x: 465, endPoint y: 205, distance: 33.5
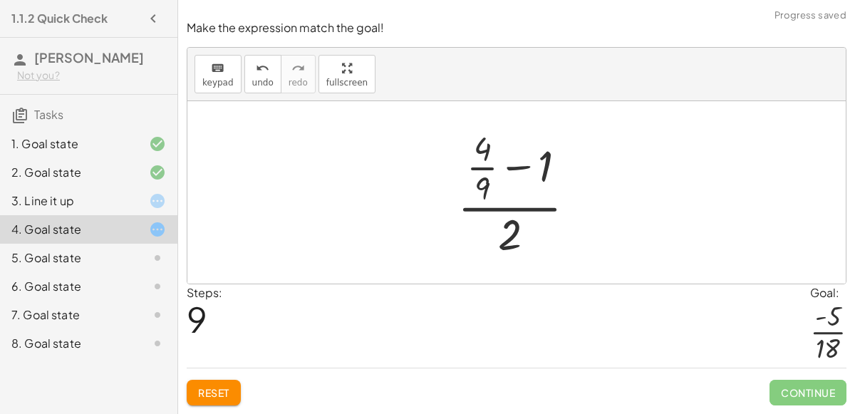
click at [497, 202] on div at bounding box center [522, 193] width 144 height 138
drag, startPoint x: 482, startPoint y: 173, endPoint x: 545, endPoint y: 168, distance: 63.6
click at [545, 168] on div at bounding box center [522, 193] width 144 height 138
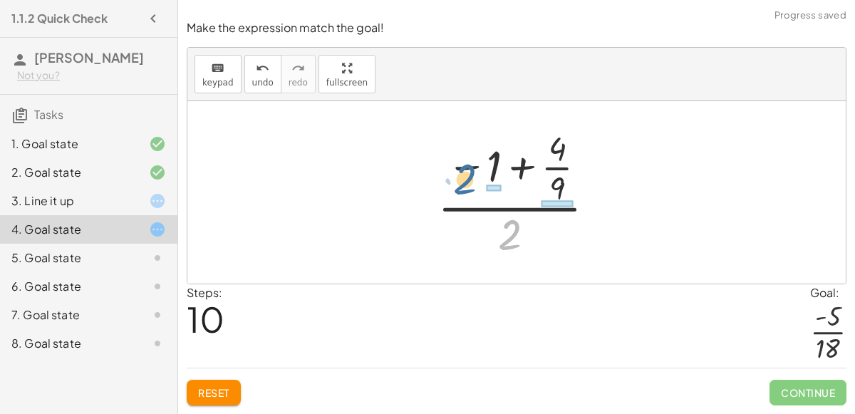
drag, startPoint x: 503, startPoint y: 234, endPoint x: 461, endPoint y: 181, distance: 68.0
click at [461, 181] on div at bounding box center [522, 193] width 184 height 138
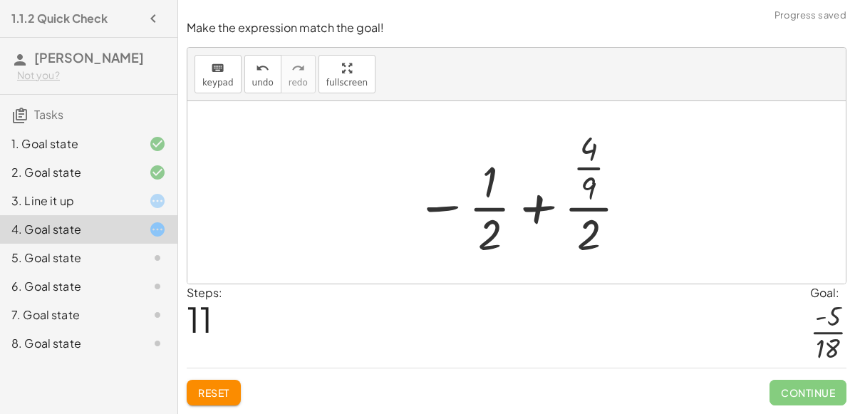
click at [450, 247] on div at bounding box center [522, 193] width 228 height 138
click at [541, 209] on div at bounding box center [522, 193] width 228 height 138
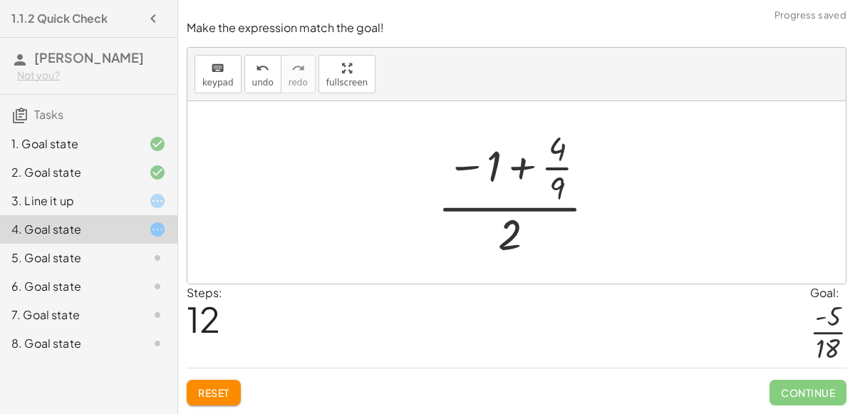
click at [516, 220] on div at bounding box center [522, 193] width 184 height 138
click at [526, 171] on div at bounding box center [522, 193] width 184 height 138
click at [198, 390] on span "Reset" at bounding box center [213, 392] width 31 height 13
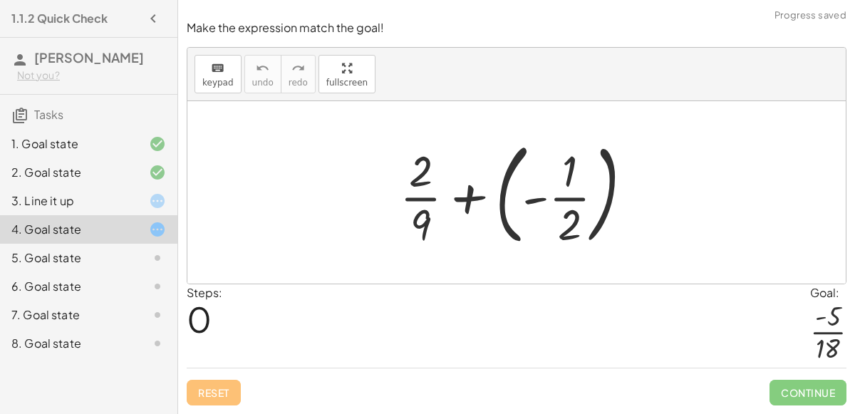
click at [193, 361] on div "Steps: 0" at bounding box center [205, 325] width 36 height 83
click at [544, 198] on div at bounding box center [522, 192] width 259 height 118
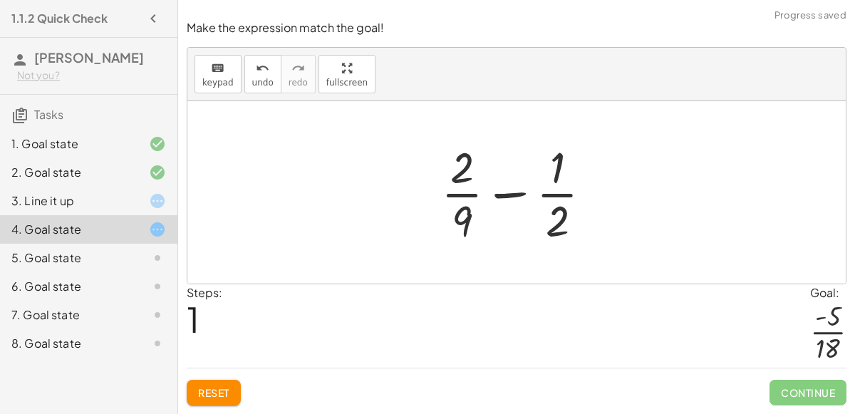
click at [518, 192] on div at bounding box center [522, 193] width 177 height 110
click at [510, 195] on div at bounding box center [522, 193] width 177 height 110
click at [511, 200] on div at bounding box center [522, 193] width 177 height 110
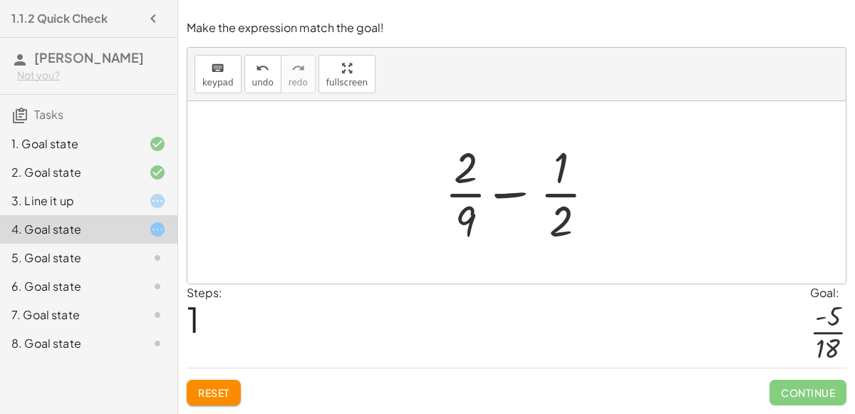
click at [511, 200] on div at bounding box center [522, 193] width 177 height 110
click at [511, 200] on div at bounding box center [522, 193] width 241 height 110
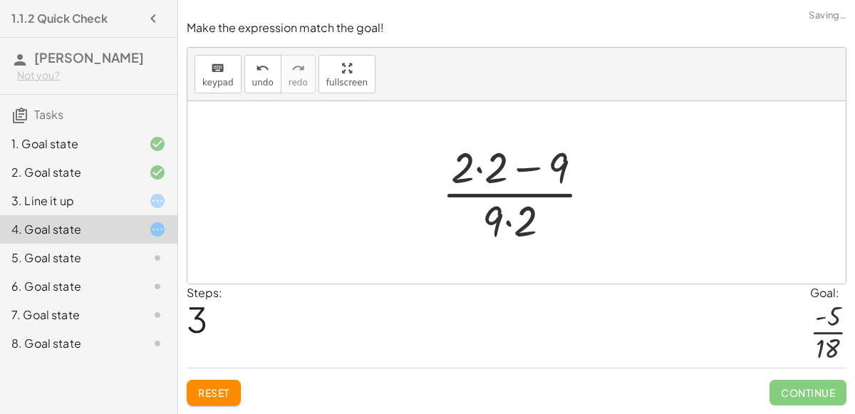
click at [227, 391] on span "Reset" at bounding box center [213, 392] width 31 height 13
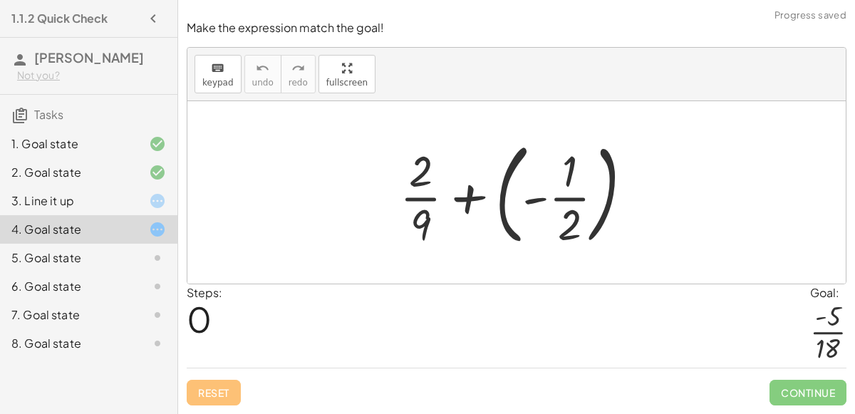
click at [525, 209] on div at bounding box center [522, 192] width 259 height 118
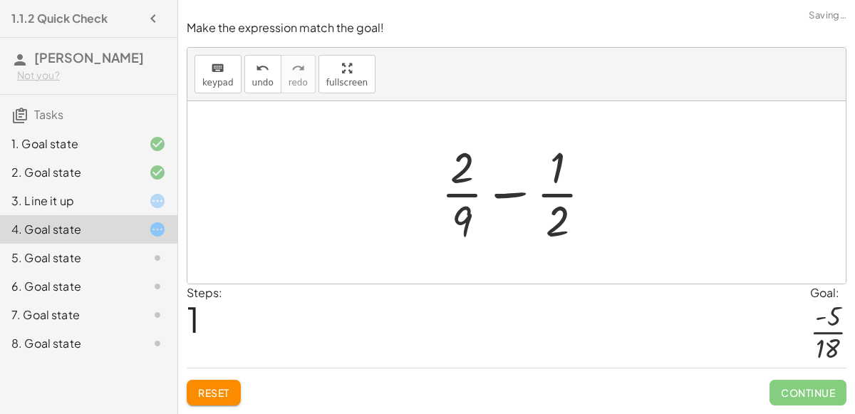
click at [507, 192] on div at bounding box center [522, 193] width 177 height 110
click at [507, 197] on div at bounding box center [522, 193] width 177 height 110
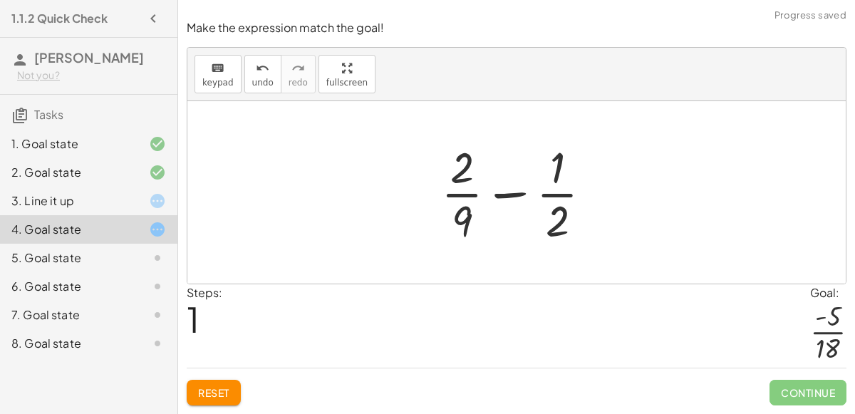
click at [512, 200] on div at bounding box center [522, 193] width 177 height 110
click at [510, 195] on div at bounding box center [522, 193] width 177 height 110
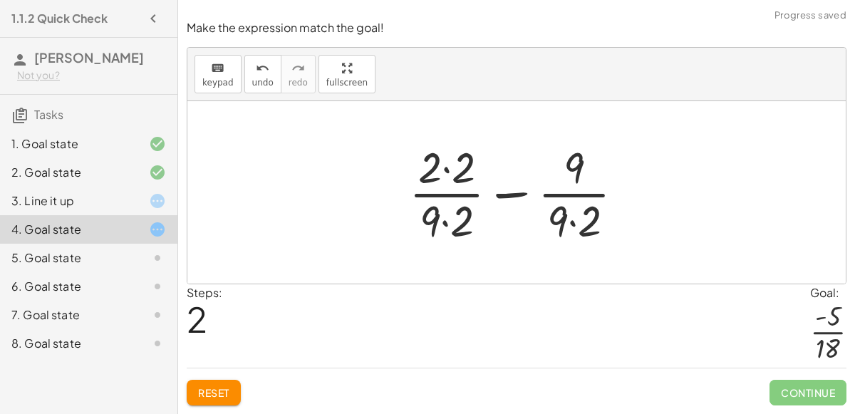
click at [448, 173] on div at bounding box center [522, 193] width 241 height 110
click at [447, 222] on div at bounding box center [522, 193] width 239 height 110
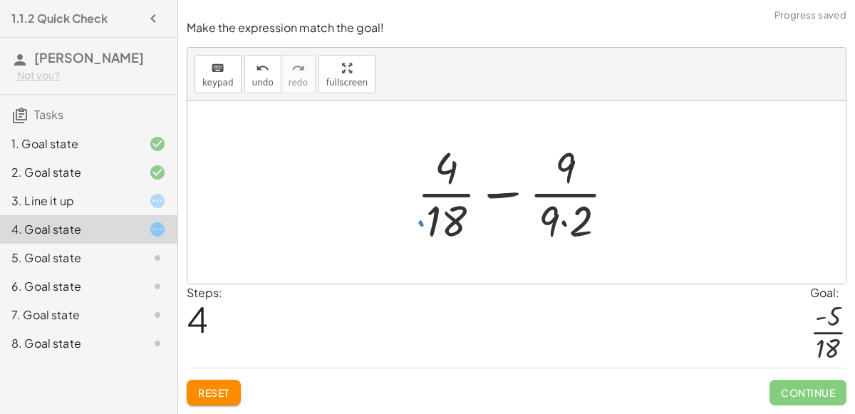
click at [563, 218] on div at bounding box center [522, 193] width 224 height 110
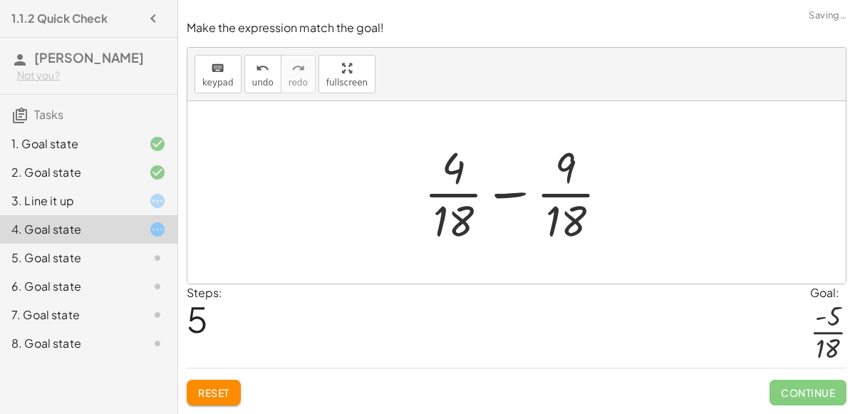
click at [517, 194] on div at bounding box center [522, 193] width 210 height 110
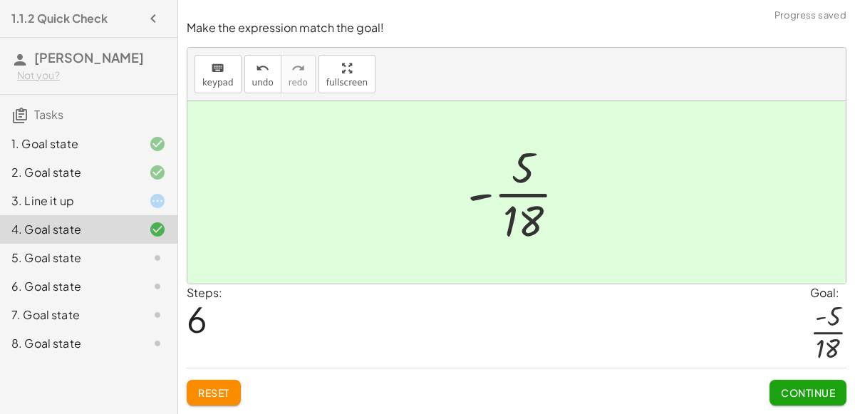
click at [0, 0] on div "Make the expression match the goal! keyboard keypad undo undo redo redo fullscr…" at bounding box center [0, 0] width 0 height 0
click at [794, 403] on button "Continue" at bounding box center [808, 393] width 77 height 26
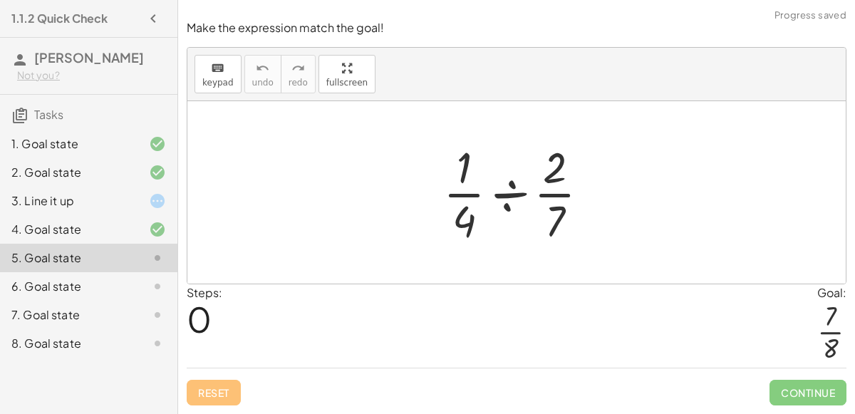
click at [511, 189] on div at bounding box center [522, 193] width 172 height 110
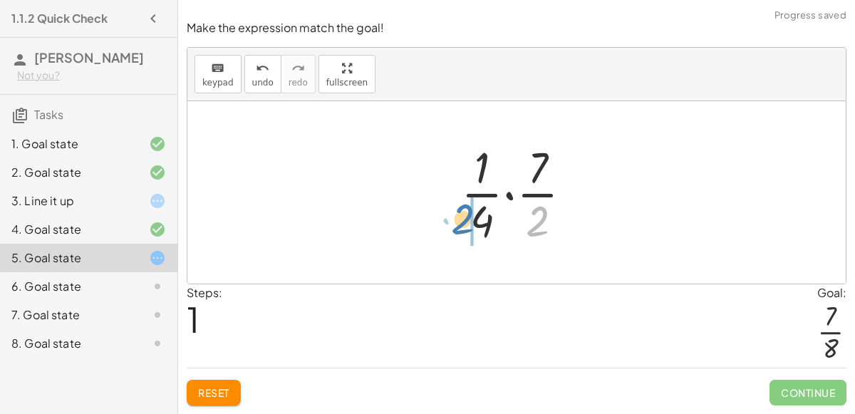
drag, startPoint x: 531, startPoint y: 221, endPoint x: 458, endPoint y: 219, distance: 72.7
click at [458, 219] on div at bounding box center [522, 193] width 137 height 110
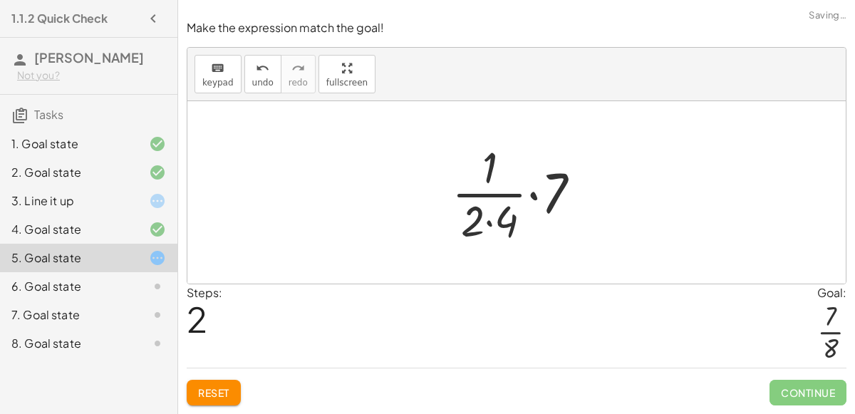
click at [494, 197] on div at bounding box center [522, 193] width 155 height 110
click at [540, 195] on div at bounding box center [522, 193] width 155 height 110
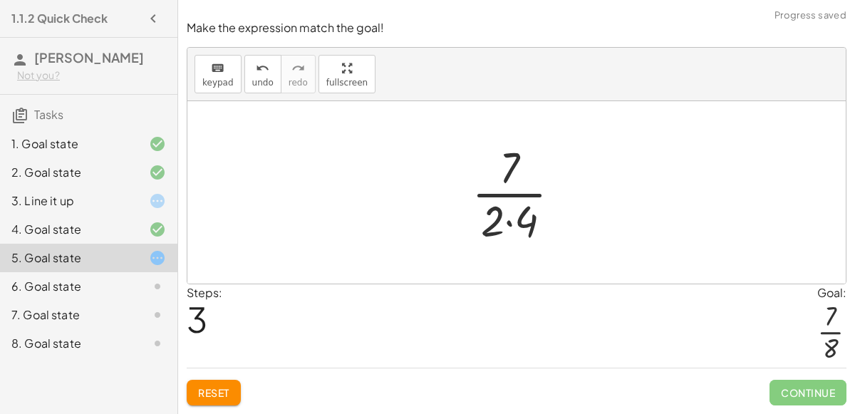
click at [510, 224] on div at bounding box center [522, 193] width 115 height 110
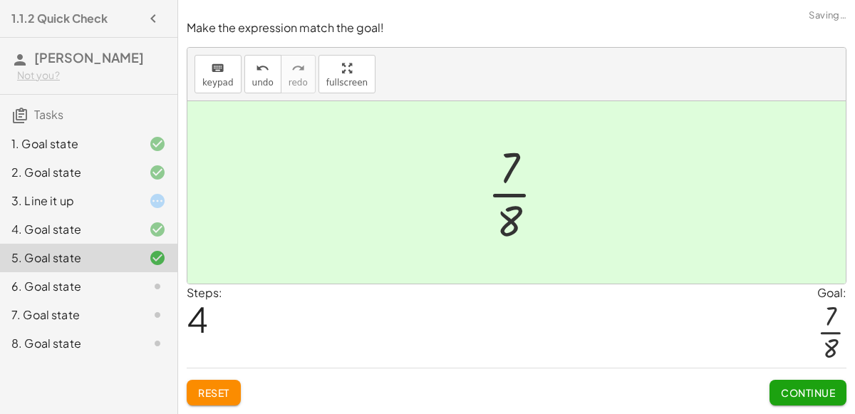
click at [812, 395] on span "Continue" at bounding box center [808, 392] width 54 height 13
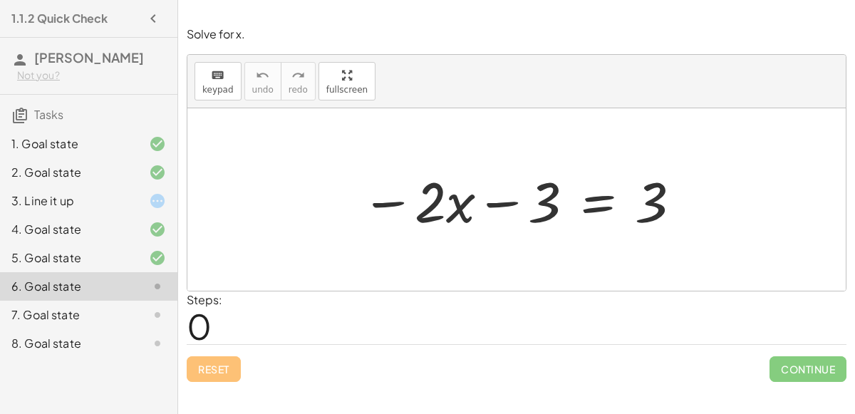
click at [512, 213] on div at bounding box center [522, 199] width 336 height 73
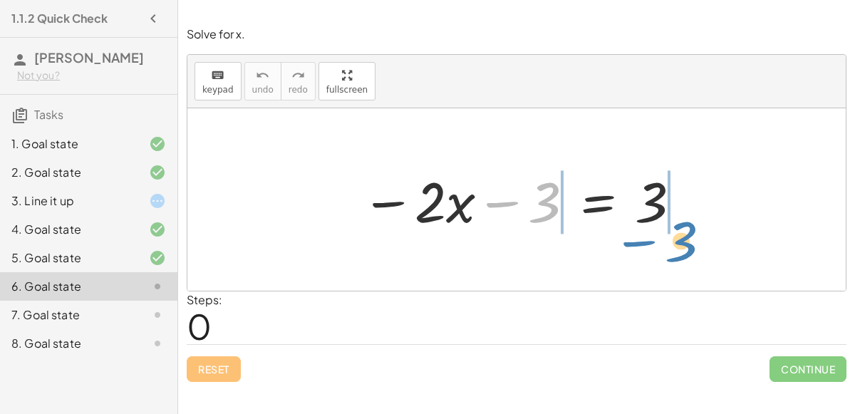
drag, startPoint x: 547, startPoint y: 217, endPoint x: 681, endPoint y: 250, distance: 137.9
click at [681, 250] on div "− 3 − · 2 · x − 3 = 3" at bounding box center [516, 199] width 658 height 182
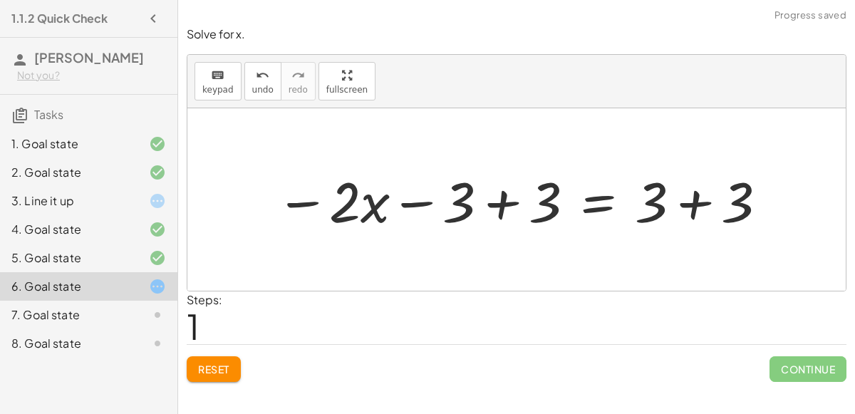
click at [518, 201] on div at bounding box center [522, 199] width 507 height 73
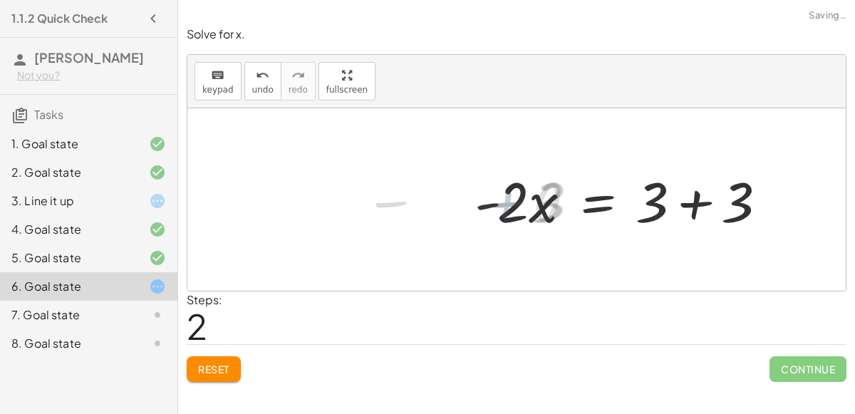
click at [688, 197] on div at bounding box center [626, 199] width 319 height 73
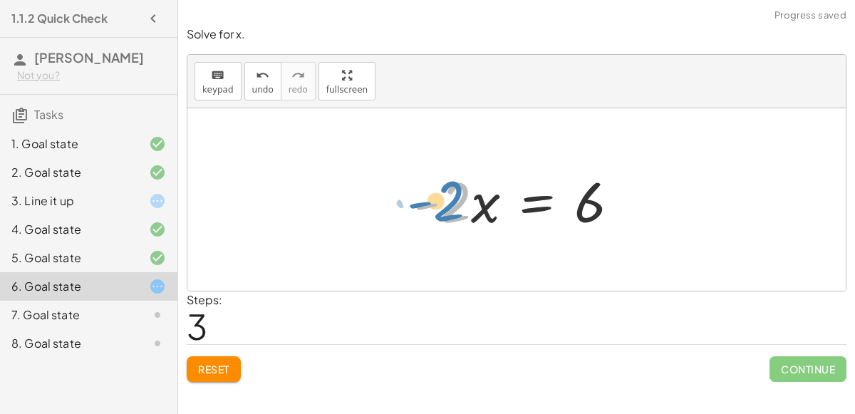
drag, startPoint x: 443, startPoint y: 210, endPoint x: 428, endPoint y: 195, distance: 21.2
click at [428, 195] on div at bounding box center [522, 199] width 232 height 73
click at [534, 196] on div at bounding box center [522, 199] width 232 height 73
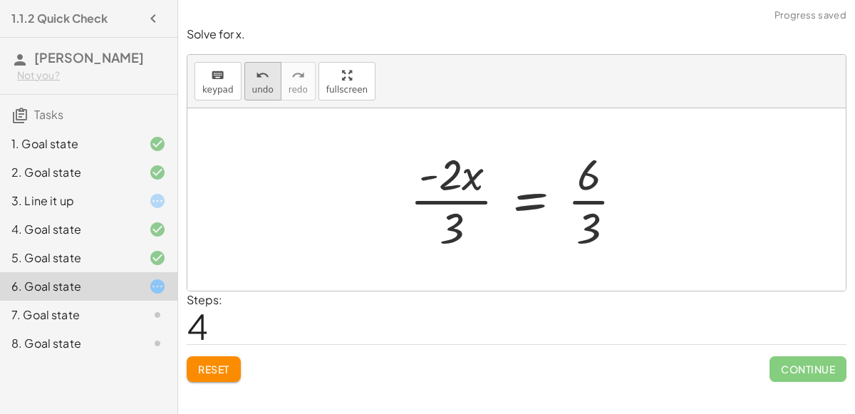
click at [271, 84] on button "undo undo" at bounding box center [262, 81] width 37 height 38
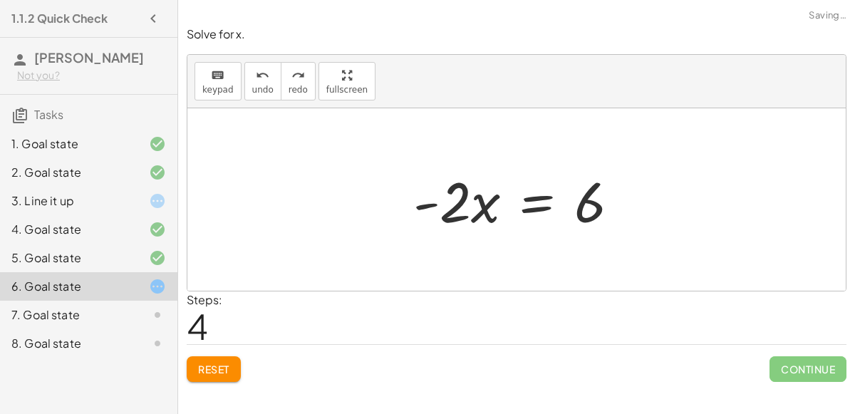
click at [478, 207] on div at bounding box center [522, 199] width 232 height 73
click at [539, 198] on div at bounding box center [522, 199] width 232 height 73
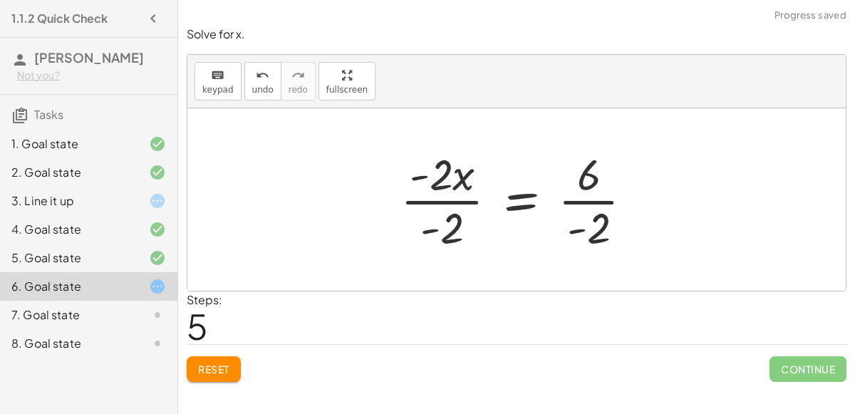
click at [463, 207] on div at bounding box center [522, 200] width 259 height 110
click at [578, 196] on div at bounding box center [550, 200] width 204 height 110
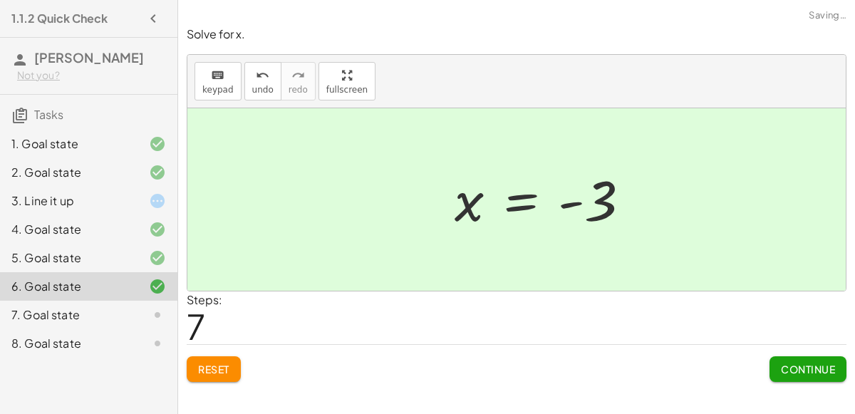
click at [807, 367] on span "Continue" at bounding box center [808, 369] width 54 height 13
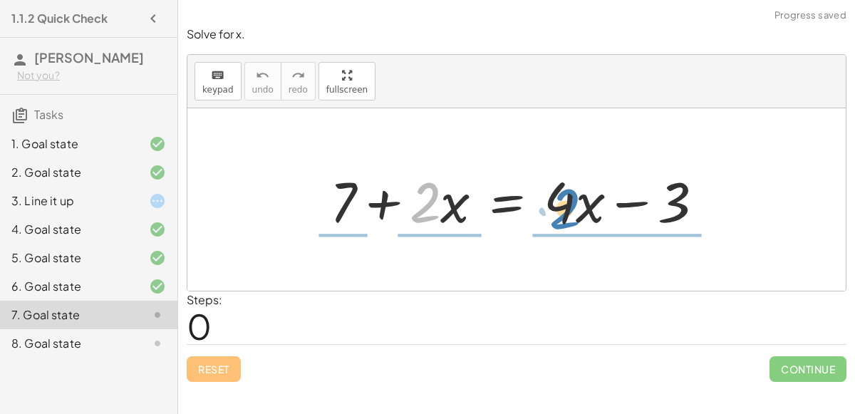
drag, startPoint x: 413, startPoint y: 176, endPoint x: 549, endPoint y: 180, distance: 136.9
click at [549, 180] on div at bounding box center [523, 199] width 400 height 73
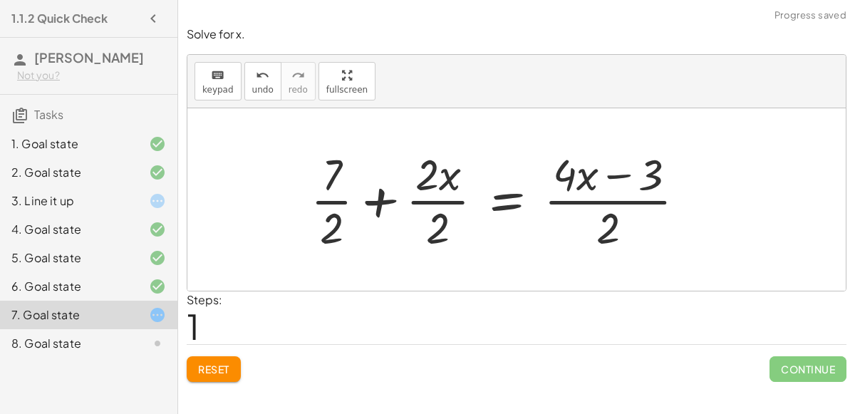
click at [425, 202] on div at bounding box center [504, 200] width 400 height 110
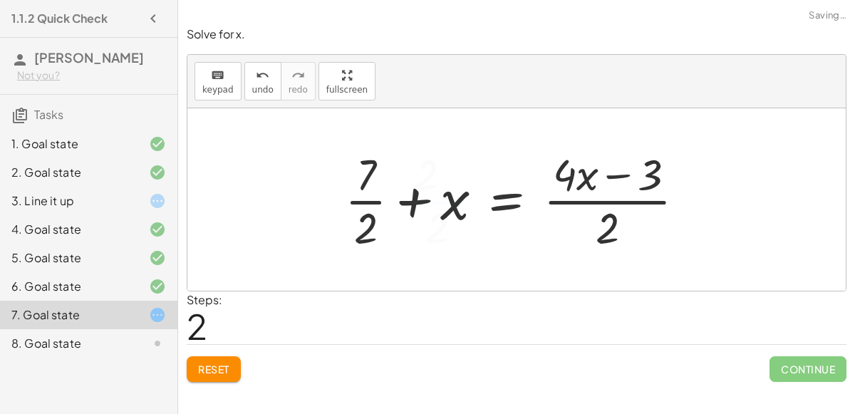
click at [358, 200] on div at bounding box center [521, 200] width 366 height 110
click at [634, 212] on div at bounding box center [522, 200] width 366 height 110
click at [215, 374] on button "Reset" at bounding box center [214, 369] width 54 height 26
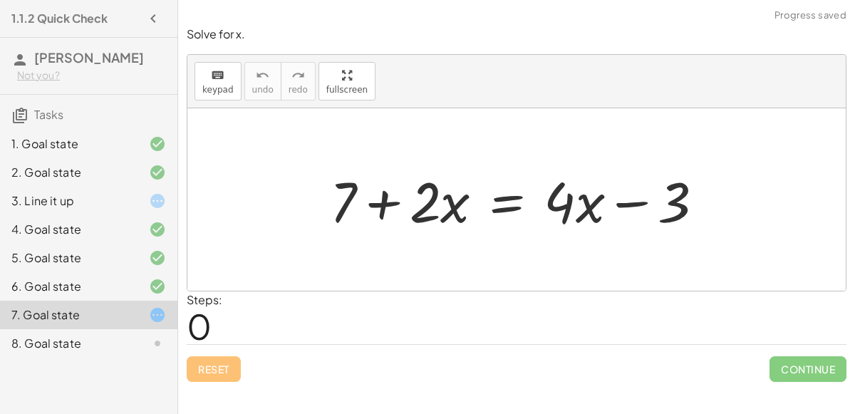
click at [510, 205] on div at bounding box center [523, 199] width 400 height 73
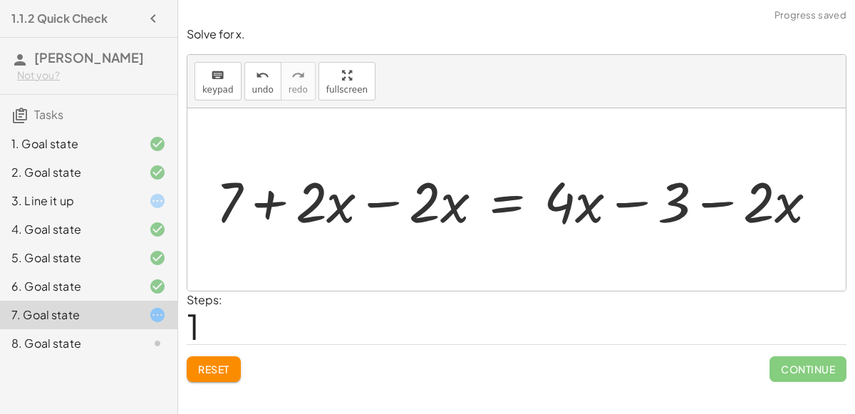
click at [375, 201] on div at bounding box center [522, 199] width 627 height 73
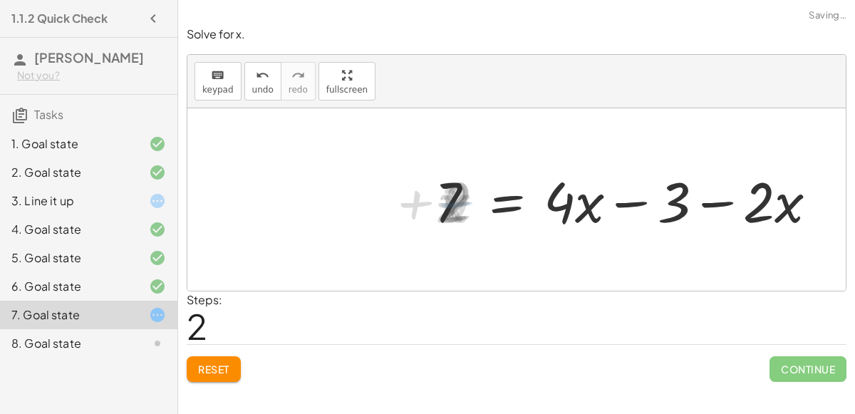
click at [606, 196] on div at bounding box center [636, 199] width 400 height 73
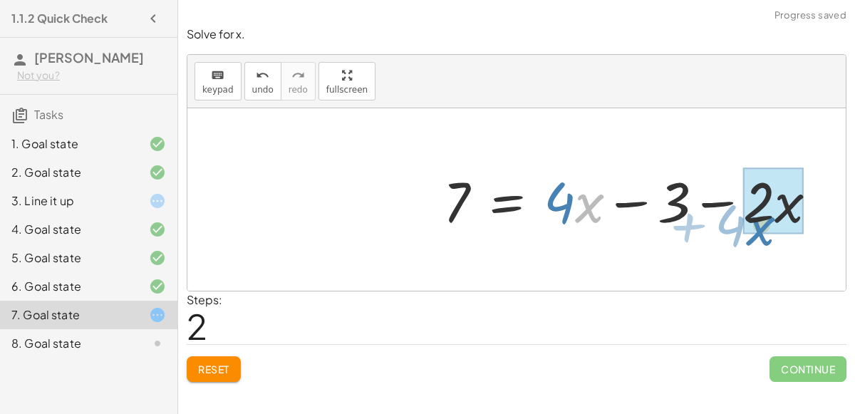
drag, startPoint x: 593, startPoint y: 215, endPoint x: 773, endPoint y: 229, distance: 180.9
click at [773, 229] on div at bounding box center [636, 199] width 400 height 73
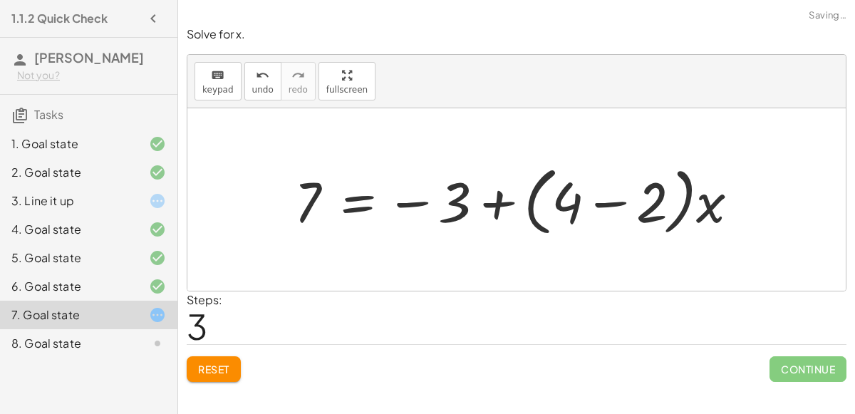
click at [572, 204] on div at bounding box center [522, 200] width 470 height 82
click at [620, 202] on div at bounding box center [522, 200] width 470 height 82
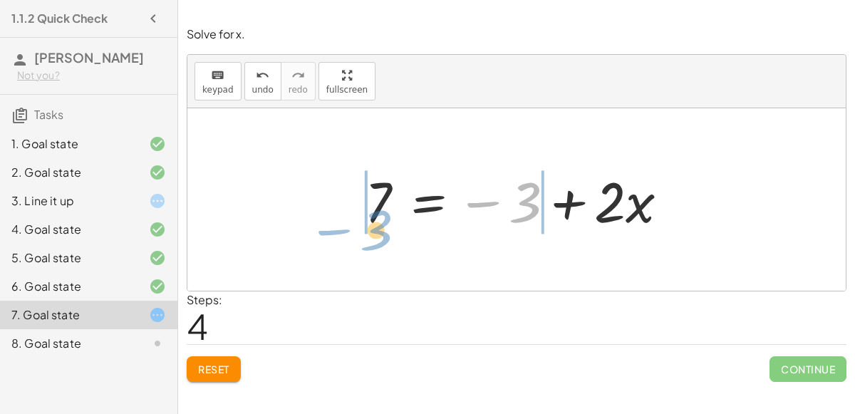
drag, startPoint x: 529, startPoint y: 202, endPoint x: 376, endPoint y: 225, distance: 154.2
click at [376, 225] on div at bounding box center [522, 199] width 329 height 73
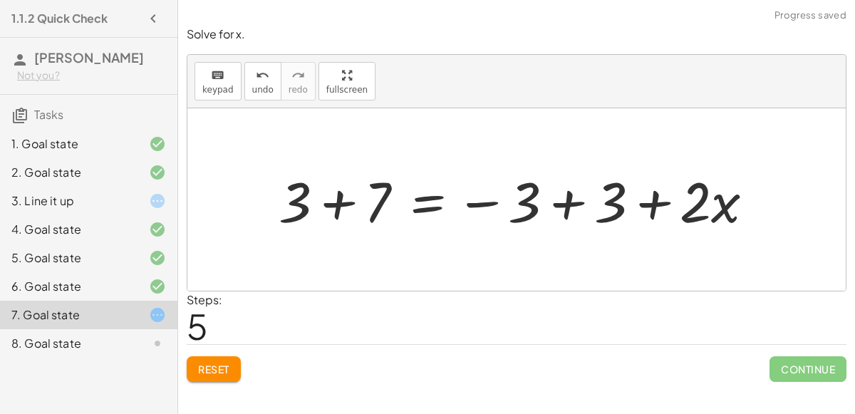
click at [337, 197] on div at bounding box center [522, 199] width 501 height 73
click at [571, 207] on div at bounding box center [555, 199] width 438 height 73
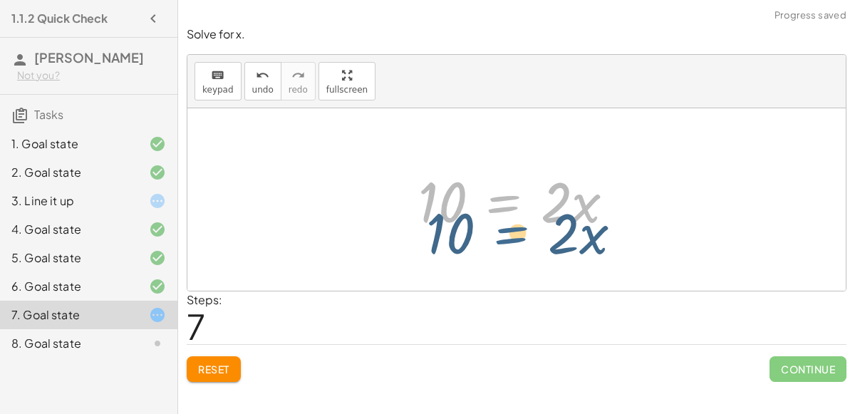
drag, startPoint x: 497, startPoint y: 211, endPoint x: 500, endPoint y: 182, distance: 29.4
click at [500, 182] on div at bounding box center [522, 199] width 222 height 73
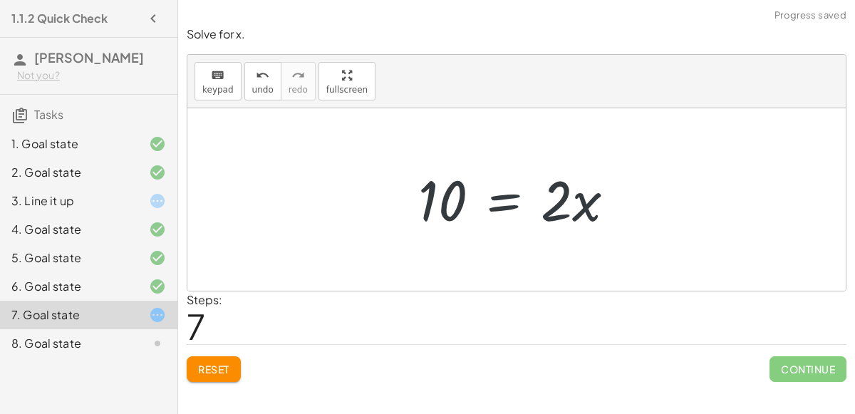
click at [512, 202] on div at bounding box center [522, 199] width 222 height 73
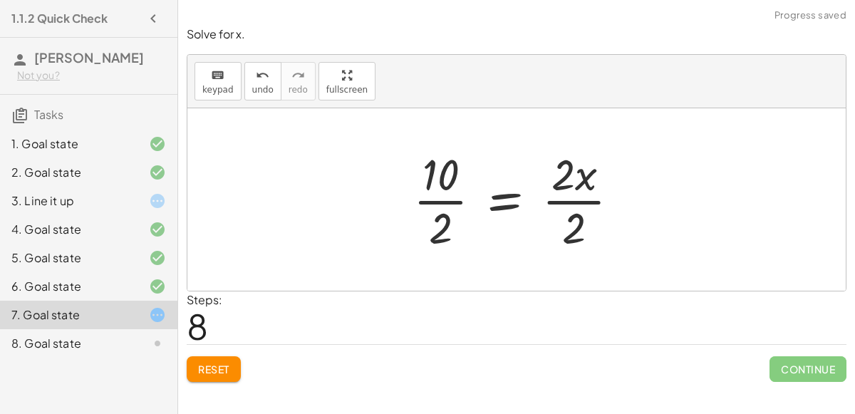
click at [573, 195] on div at bounding box center [522, 200] width 232 height 110
click at [473, 194] on div at bounding box center [504, 200] width 197 height 110
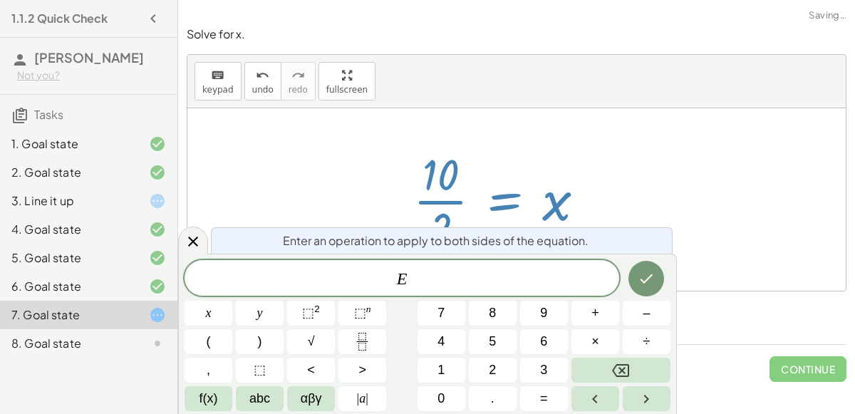
click at [432, 197] on div at bounding box center [504, 200] width 197 height 110
click at [185, 247] on icon at bounding box center [193, 241] width 17 height 17
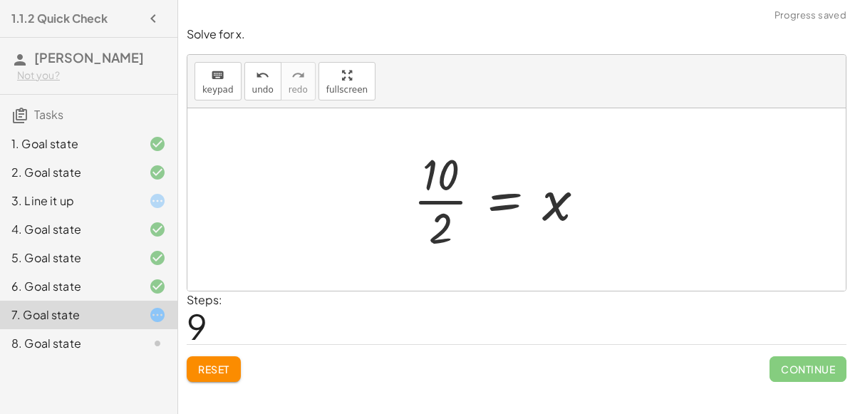
click at [410, 190] on div at bounding box center [504, 200] width 197 height 110
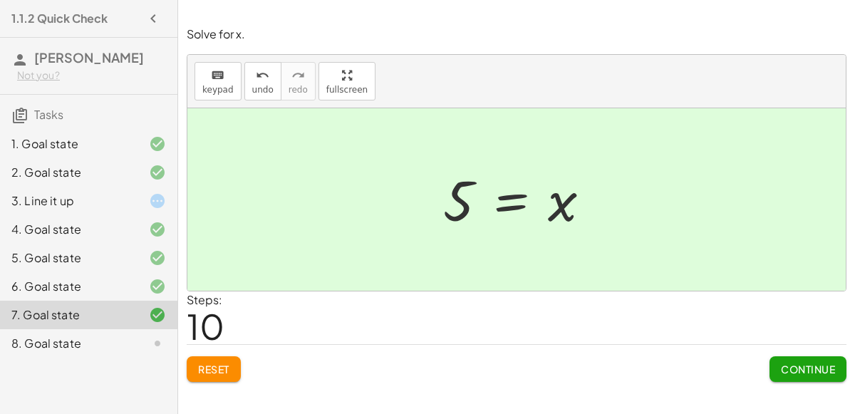
click at [807, 340] on div "Steps: 10" at bounding box center [517, 317] width 660 height 53
click at [807, 373] on span "Continue" at bounding box center [808, 369] width 54 height 13
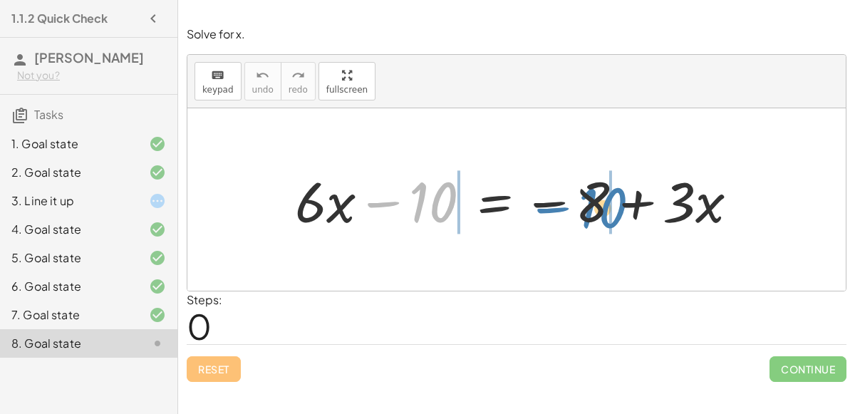
drag, startPoint x: 398, startPoint y: 210, endPoint x: 569, endPoint y: 217, distance: 171.2
click at [569, 217] on div at bounding box center [522, 199] width 469 height 73
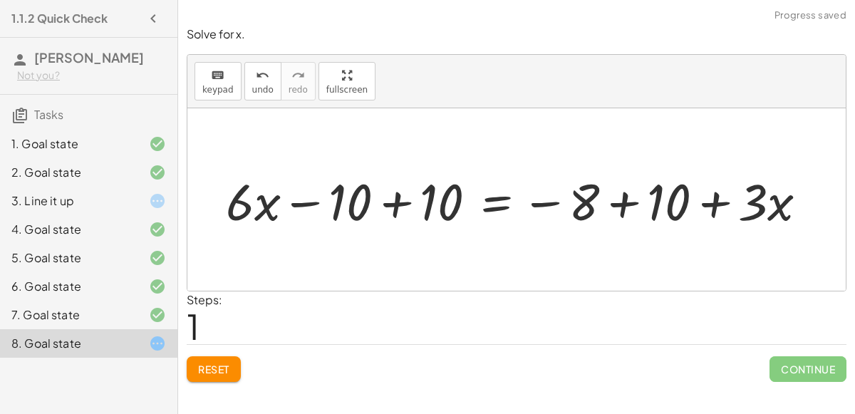
click at [683, 205] on div at bounding box center [521, 200] width 549 height 61
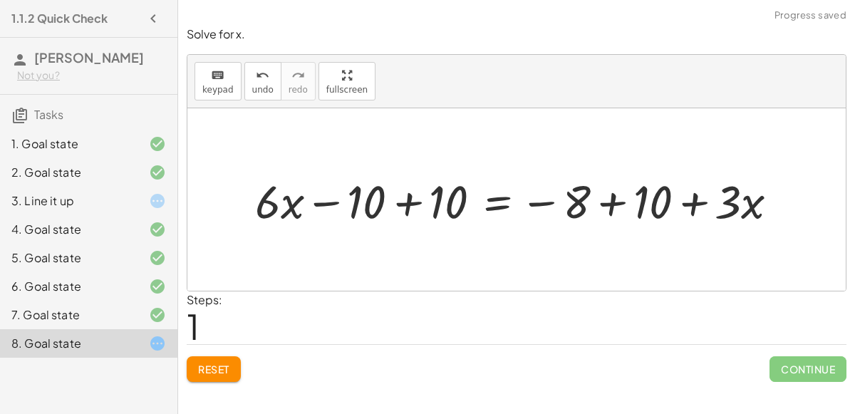
click at [601, 202] on div at bounding box center [522, 200] width 549 height 61
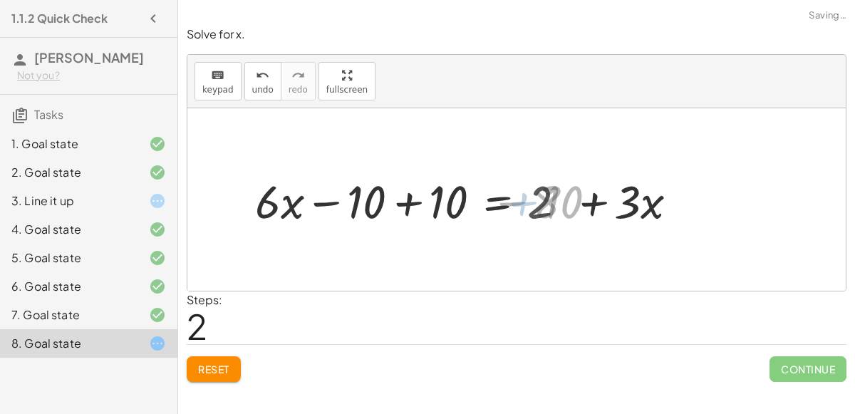
click at [409, 198] on div at bounding box center [463, 200] width 430 height 61
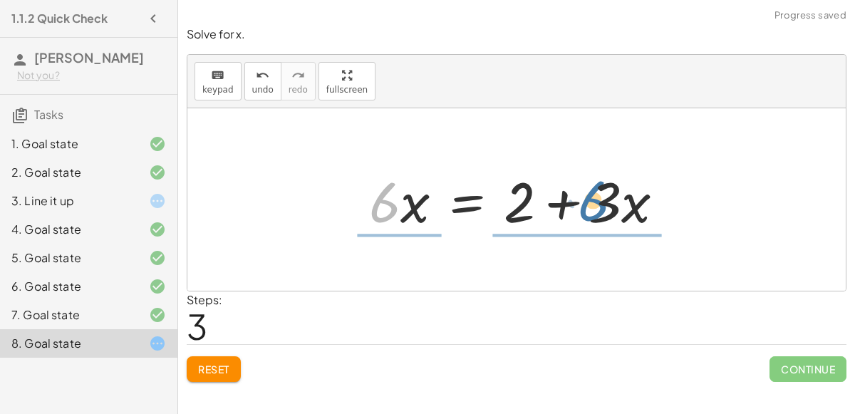
drag, startPoint x: 400, startPoint y: 205, endPoint x: 613, endPoint y: 203, distance: 212.4
click at [613, 203] on div at bounding box center [522, 199] width 321 height 73
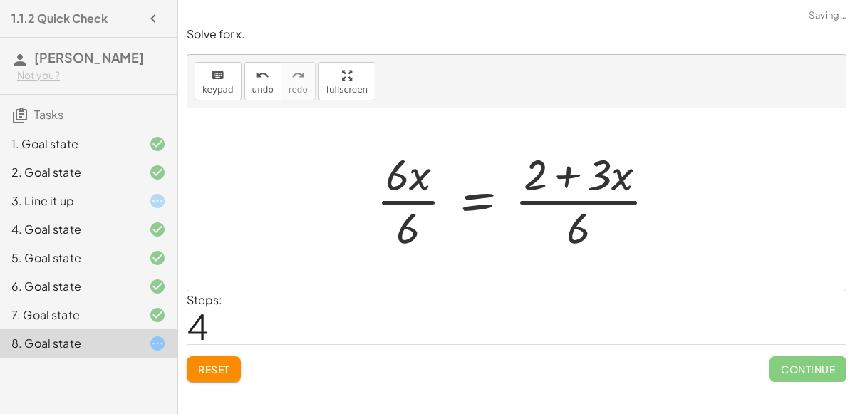
click at [557, 227] on div at bounding box center [522, 200] width 306 height 110
click at [584, 215] on div at bounding box center [522, 200] width 306 height 110
click at [577, 229] on div at bounding box center [522, 200] width 306 height 110
click at [576, 172] on div at bounding box center [522, 200] width 306 height 110
drag, startPoint x: 576, startPoint y: 229, endPoint x: 595, endPoint y: 191, distance: 43.0
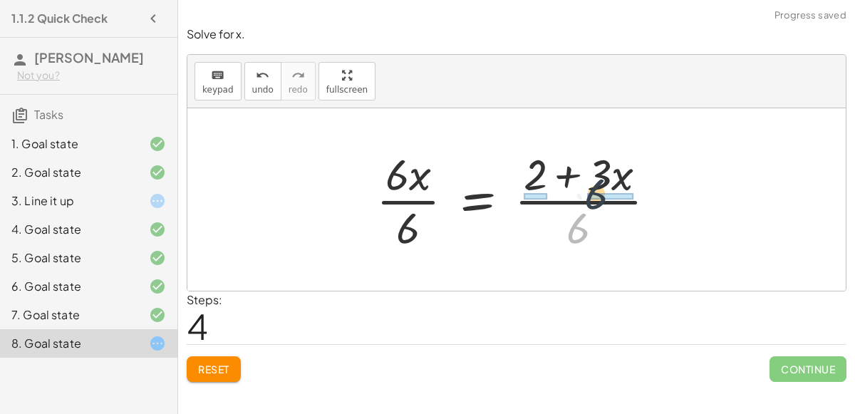
click at [595, 191] on div at bounding box center [522, 200] width 306 height 110
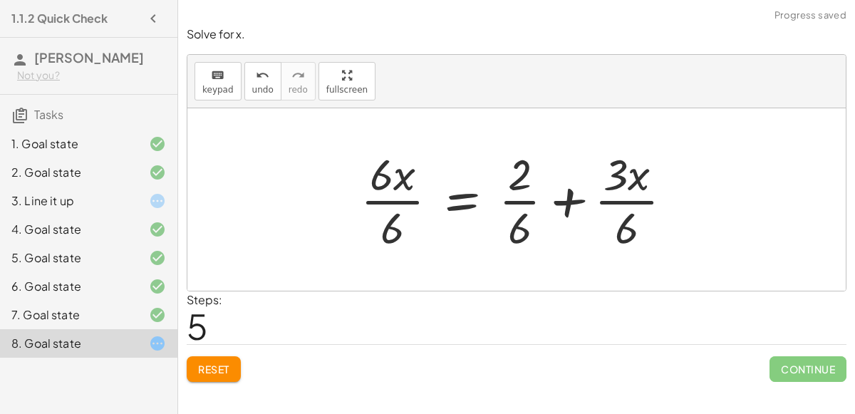
click at [523, 199] on div at bounding box center [522, 200] width 338 height 110
click at [629, 197] on div at bounding box center [522, 200] width 338 height 110
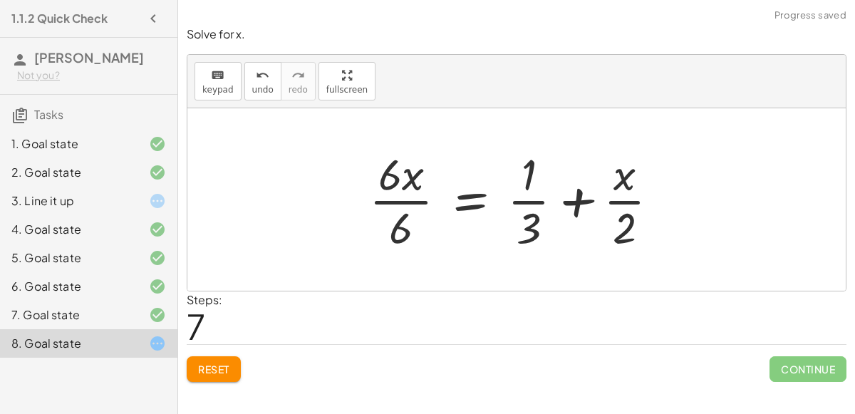
click at [399, 196] on div at bounding box center [520, 200] width 316 height 110
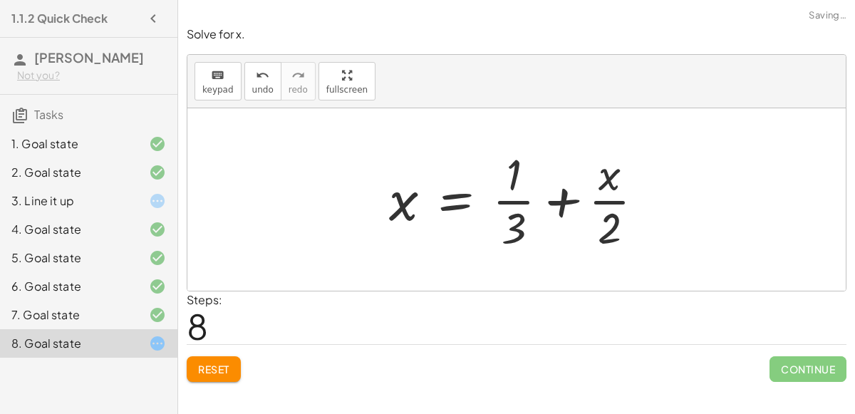
click at [525, 197] on div at bounding box center [522, 200] width 281 height 110
click at [216, 358] on button "Reset" at bounding box center [214, 369] width 54 height 26
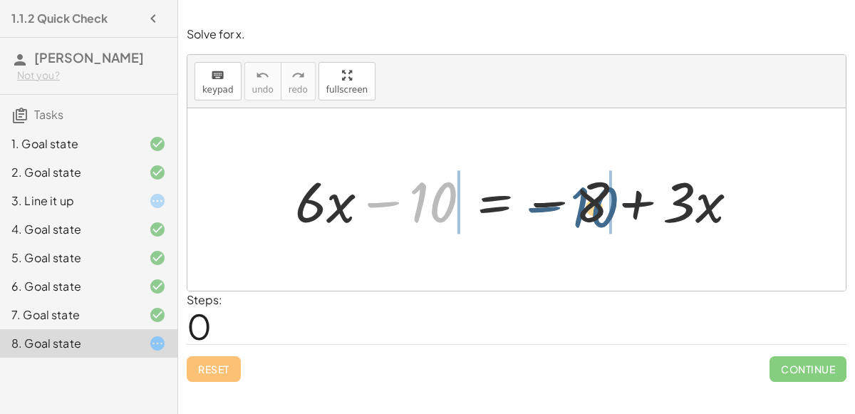
drag, startPoint x: 428, startPoint y: 196, endPoint x: 589, endPoint y: 202, distance: 161.2
click at [589, 202] on div at bounding box center [522, 199] width 469 height 73
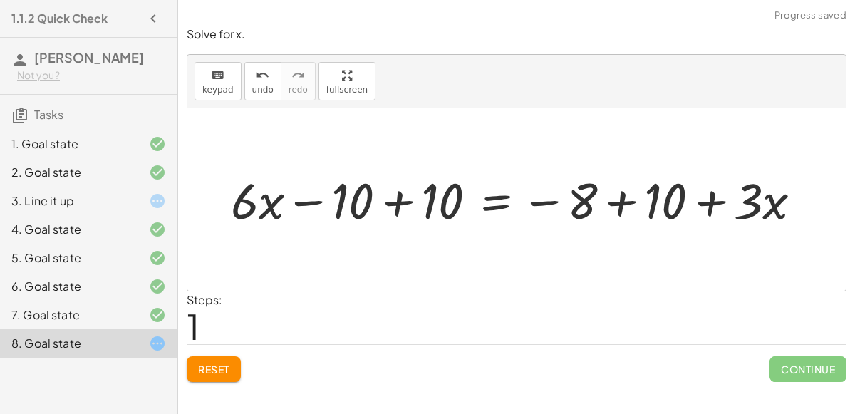
click at [624, 200] on div at bounding box center [521, 200] width 549 height 61
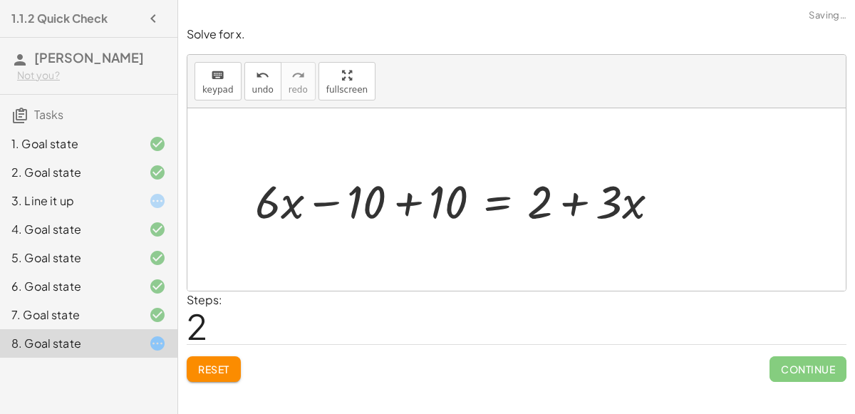
click at [415, 204] on div at bounding box center [463, 200] width 430 height 61
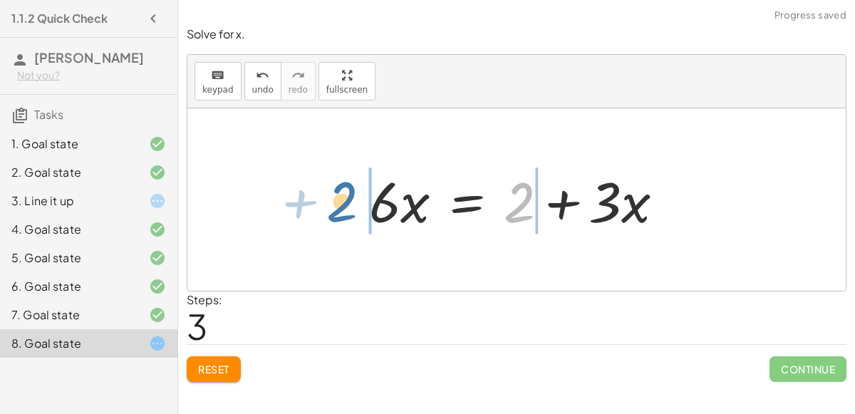
drag, startPoint x: 516, startPoint y: 197, endPoint x: 337, endPoint y: 195, distance: 178.9
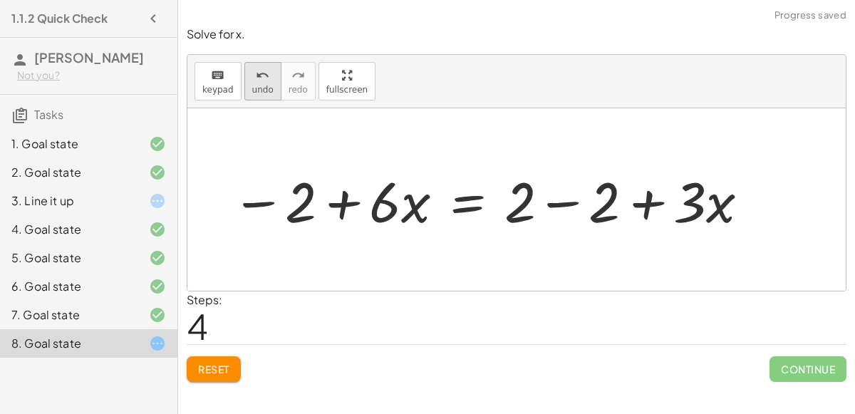
click at [254, 85] on span "undo" at bounding box center [262, 90] width 21 height 10
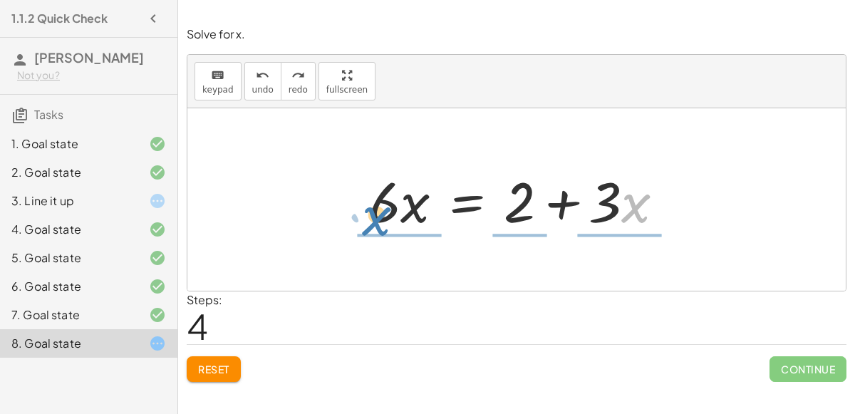
drag, startPoint x: 635, startPoint y: 182, endPoint x: 371, endPoint y: 194, distance: 264.7
click at [371, 194] on div at bounding box center [522, 199] width 321 height 73
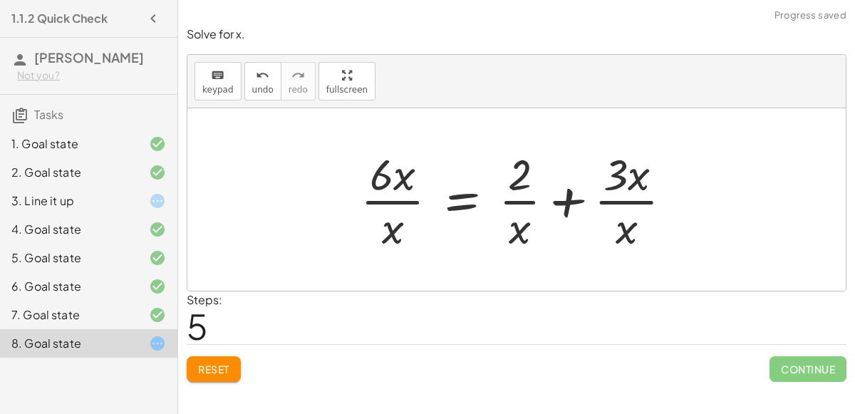
click at [397, 198] on div at bounding box center [522, 200] width 338 height 110
click at [532, 181] on div at bounding box center [522, 200] width 338 height 110
click at [642, 197] on div at bounding box center [522, 200] width 338 height 110
click at [500, 192] on div at bounding box center [522, 200] width 338 height 110
click at [254, 85] on span "undo" at bounding box center [262, 90] width 21 height 10
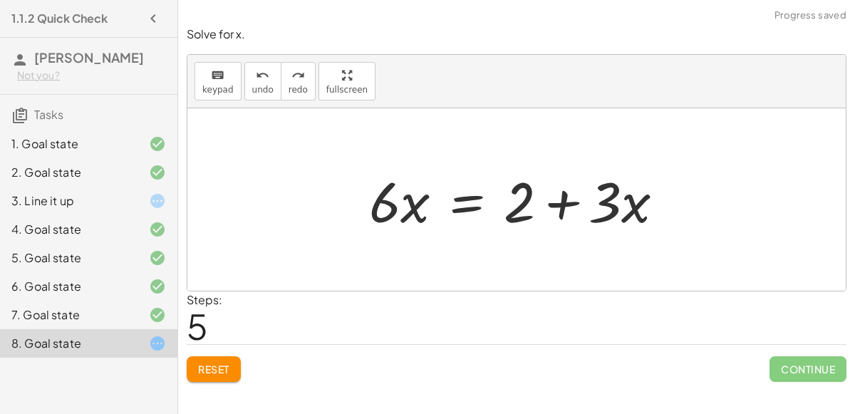
click at [450, 190] on div at bounding box center [522, 199] width 321 height 73
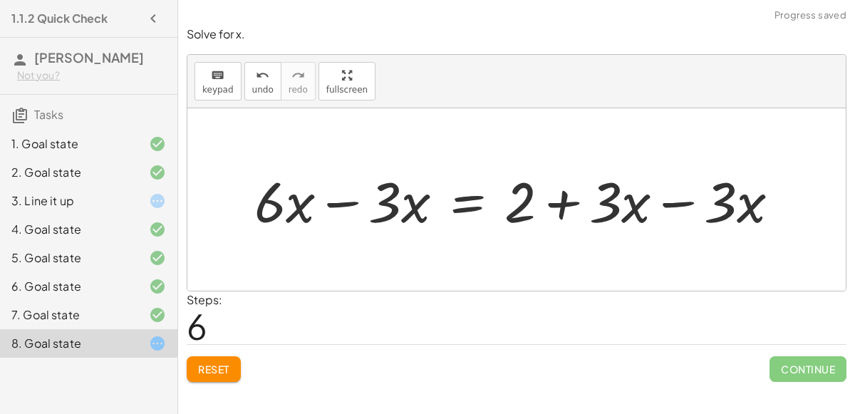
click at [671, 205] on div at bounding box center [522, 199] width 551 height 73
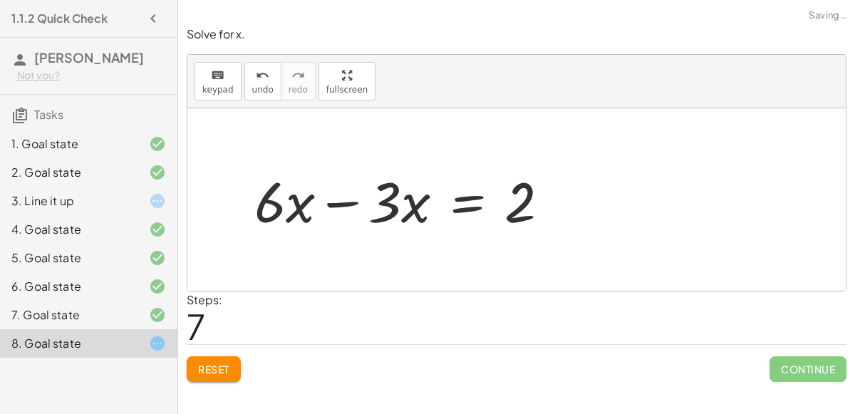
click at [343, 195] on div at bounding box center [407, 199] width 321 height 73
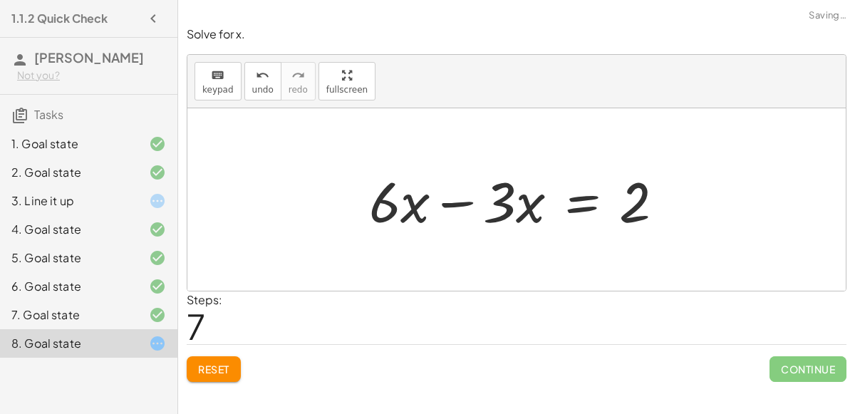
click at [458, 197] on div at bounding box center [522, 199] width 321 height 73
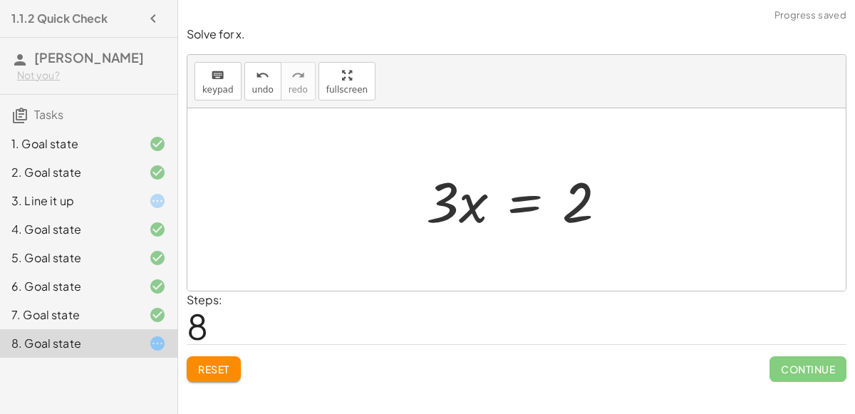
click at [524, 200] on div at bounding box center [522, 199] width 207 height 73
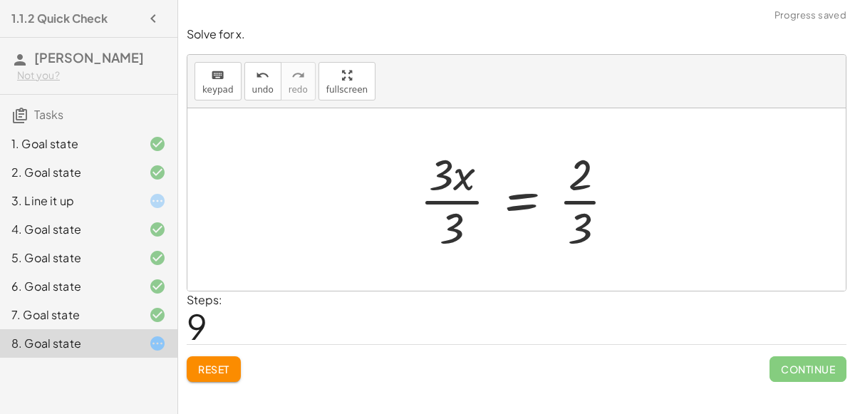
click at [463, 202] on div at bounding box center [523, 200] width 221 height 110
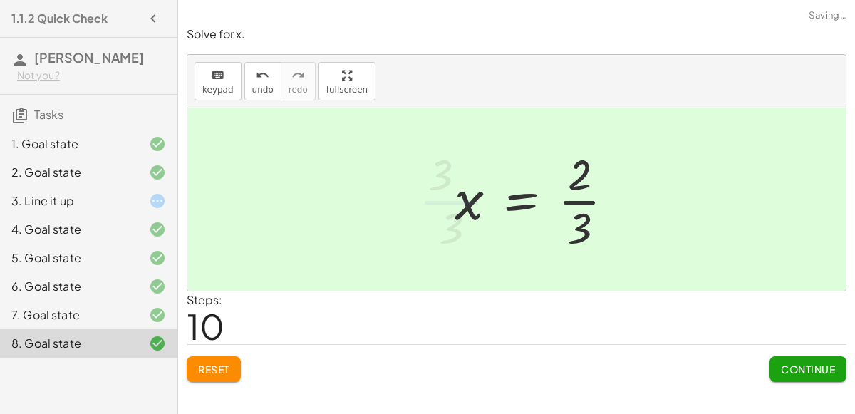
click at [554, 200] on div at bounding box center [540, 200] width 185 height 110
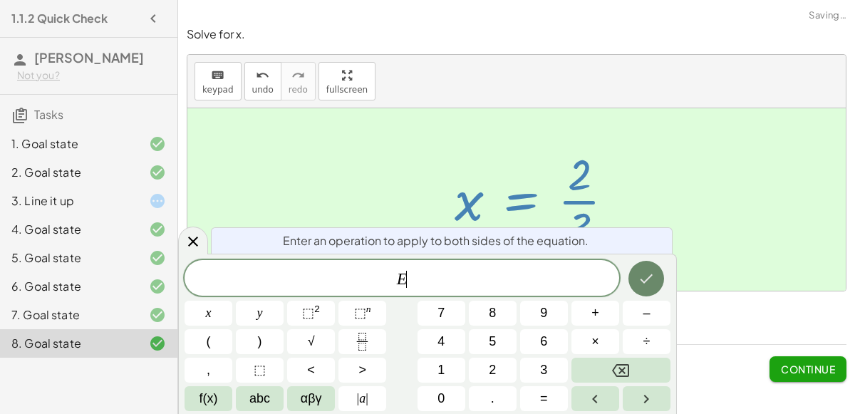
click at [640, 281] on icon "Done" at bounding box center [646, 278] width 17 height 17
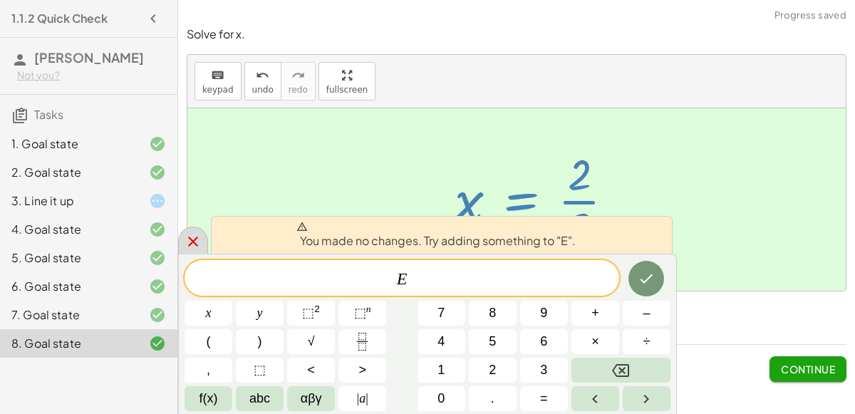
click at [193, 241] on icon at bounding box center [193, 242] width 10 height 10
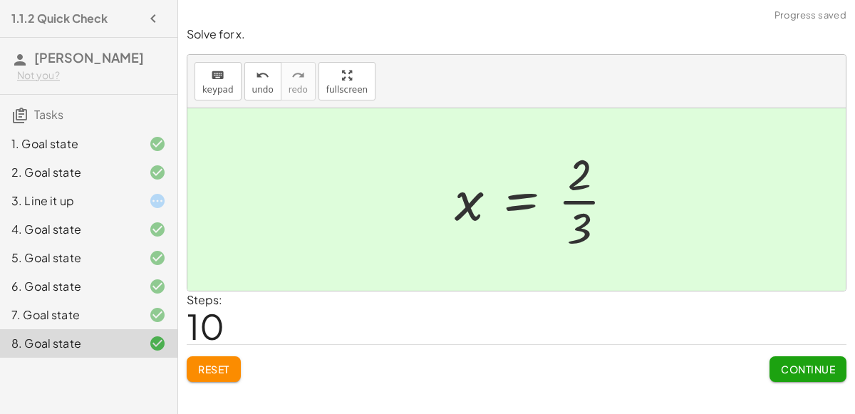
click at [797, 376] on button "Continue" at bounding box center [808, 369] width 77 height 26
